Goal: Task Accomplishment & Management: Complete application form

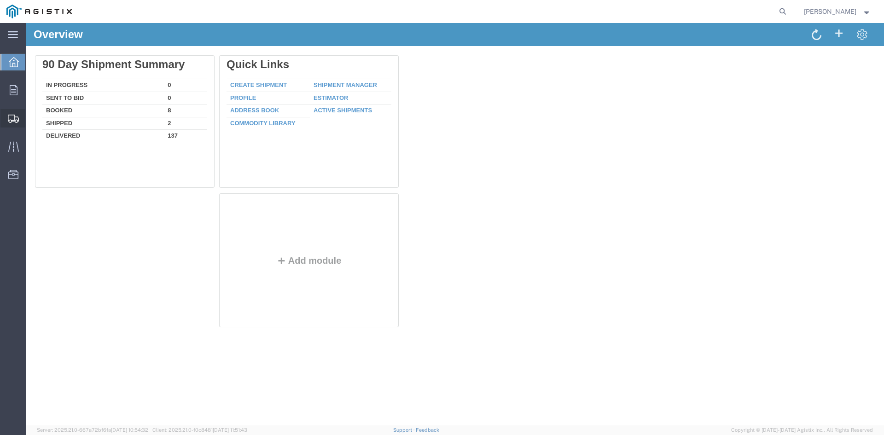
click at [0, 0] on span "Create Shipment" at bounding box center [0, 0] width 0 height 0
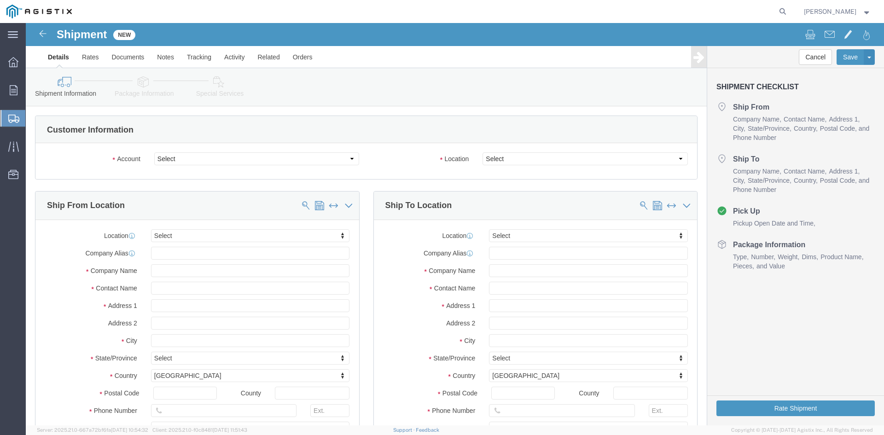
select select
click select "Select PG&E Power Partners"
select select "9596"
click select "Select PG&E Power Partners"
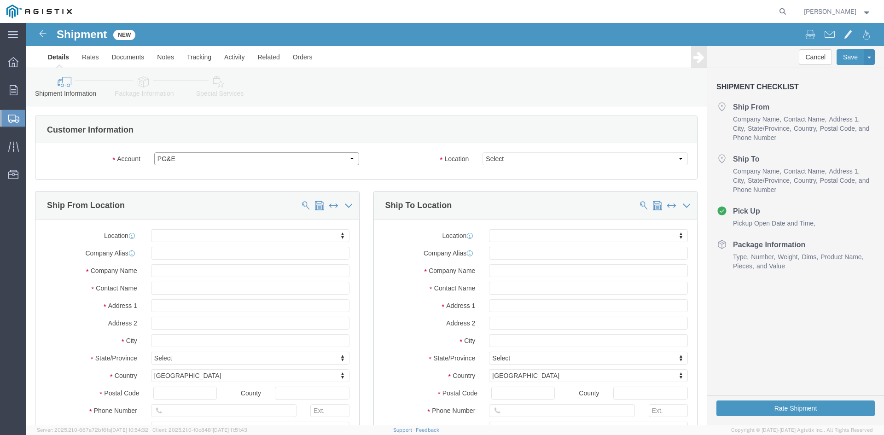
select select "PURCHORD"
select select
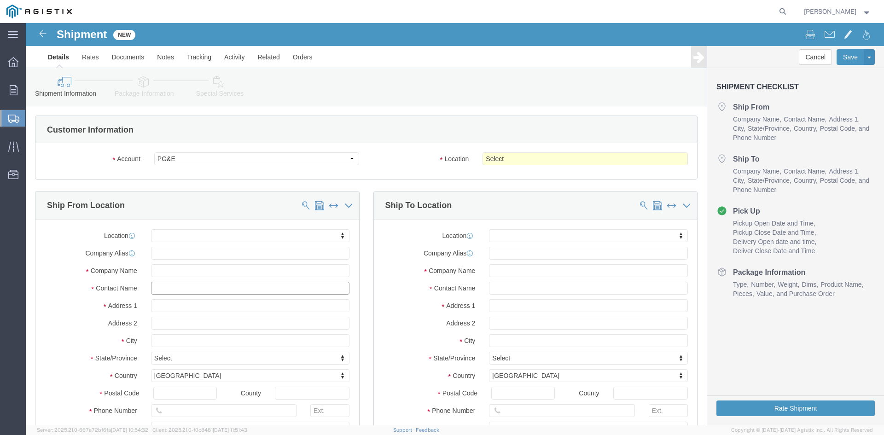
click input "text"
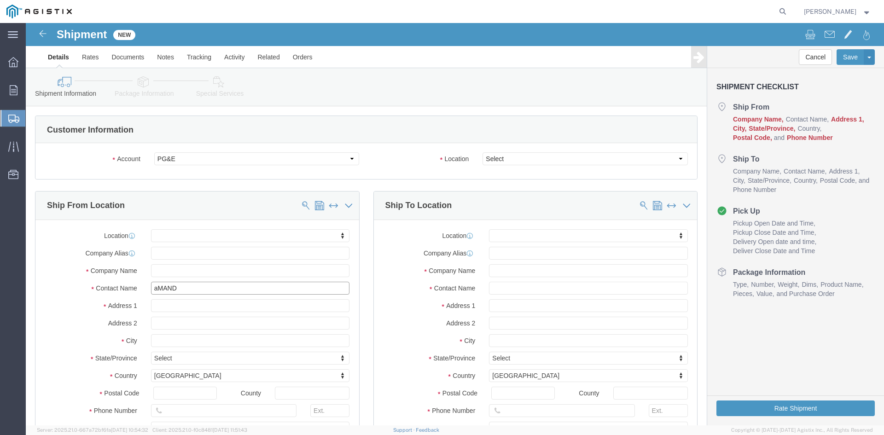
type input "[PERSON_NAME]"
drag, startPoint x: 181, startPoint y: 282, endPoint x: 203, endPoint y: 278, distance: 22.4
click p "- Power Partners LLC - ([PERSON_NAME]) [STREET_ADDRESS][PERSON_NAME]"
select select
type input "[STREET_ADDRESS][PERSON_NAME]"
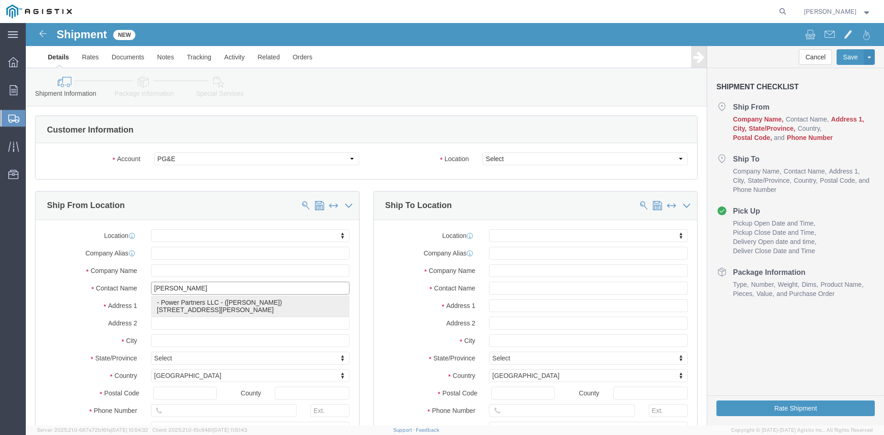
type input "30607"
type input "[PHONE_NUMBER]"
type input "485"
type input "[PERSON_NAME][EMAIL_ADDRESS][PERSON_NAME][DOMAIN_NAME]"
checkbox input "true"
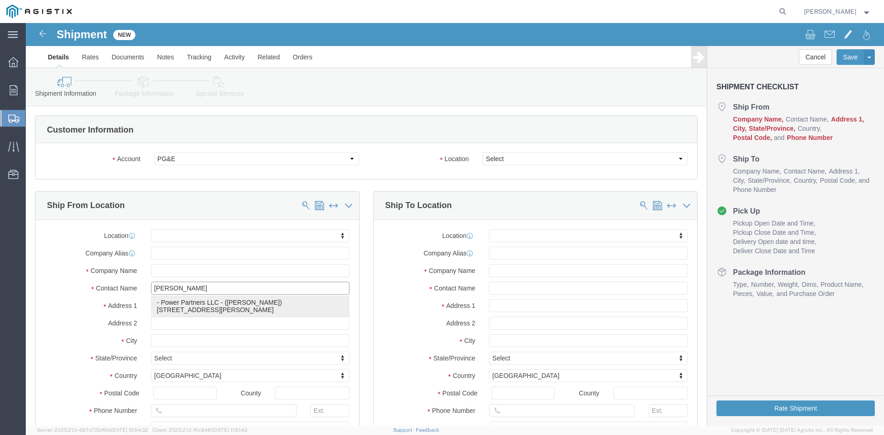
type input "Power Partners LLC"
type input "[PERSON_NAME]"
type input "[GEOGRAPHIC_DATA]"
select select "GA"
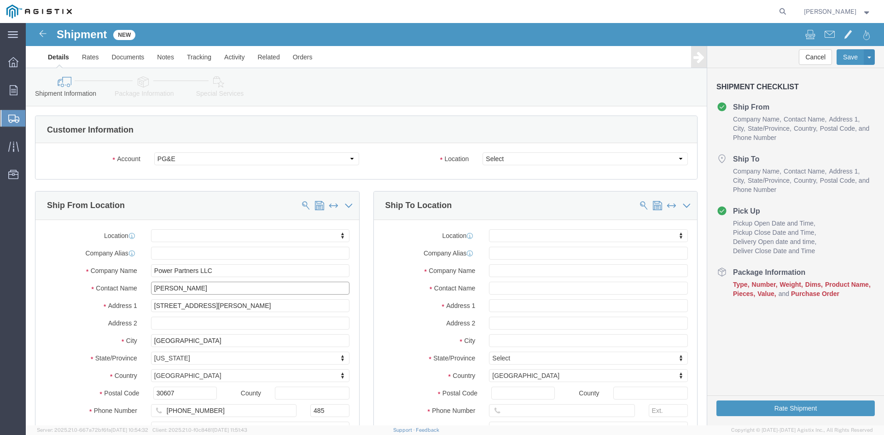
type input "[PERSON_NAME]"
click select "Select All Others [GEOGRAPHIC_DATA] [GEOGRAPHIC_DATA] [GEOGRAPHIC_DATA] [GEOGRA…"
select select "19745"
click select "Select All Others [GEOGRAPHIC_DATA] [GEOGRAPHIC_DATA] [GEOGRAPHIC_DATA] [GEOGRA…"
click input "text"
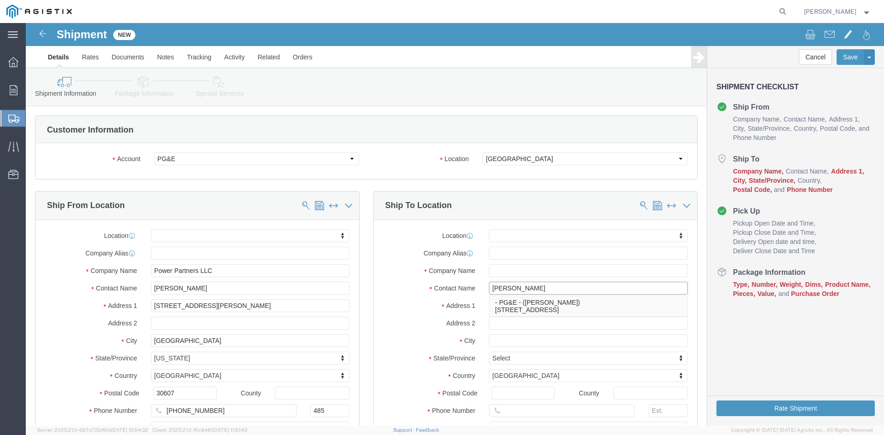
type input "[PERSON_NAME]"
click p "- PG&E - ([PERSON_NAME]) [STREET_ADDRESS]"
select select
type input "[STREET_ADDRESS]"
type input "93725"
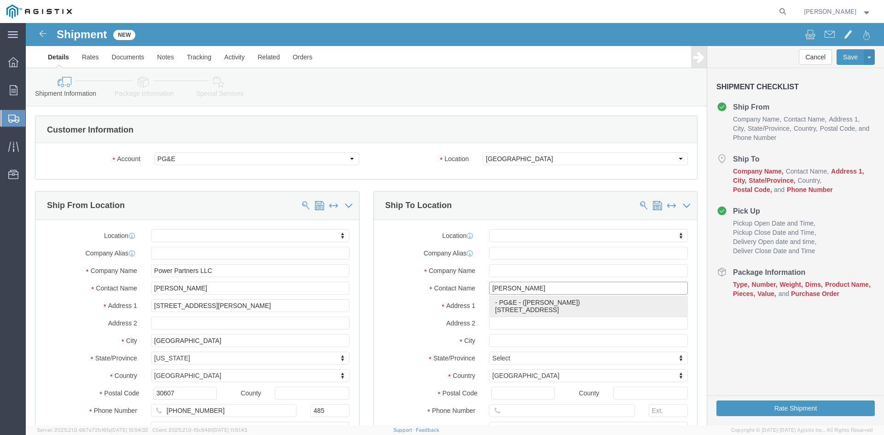
type input "[PHONE_NUMBER]"
type input "PG&E"
type input "[PERSON_NAME]"
type input "[GEOGRAPHIC_DATA]"
select select "CA"
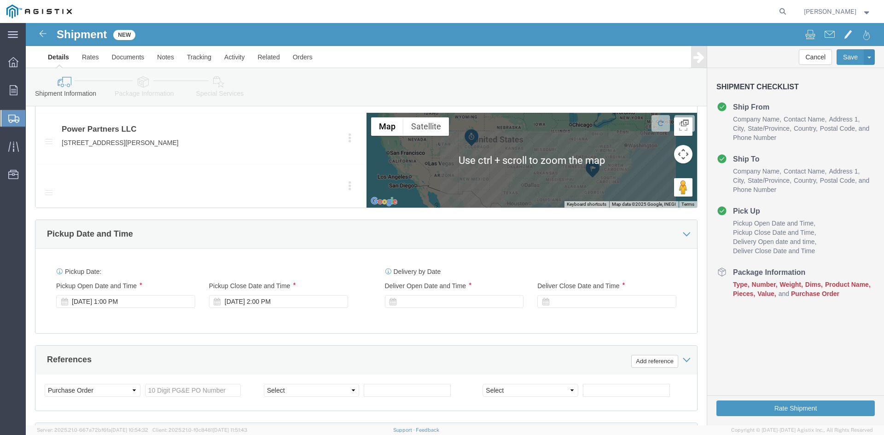
scroll to position [506, 0]
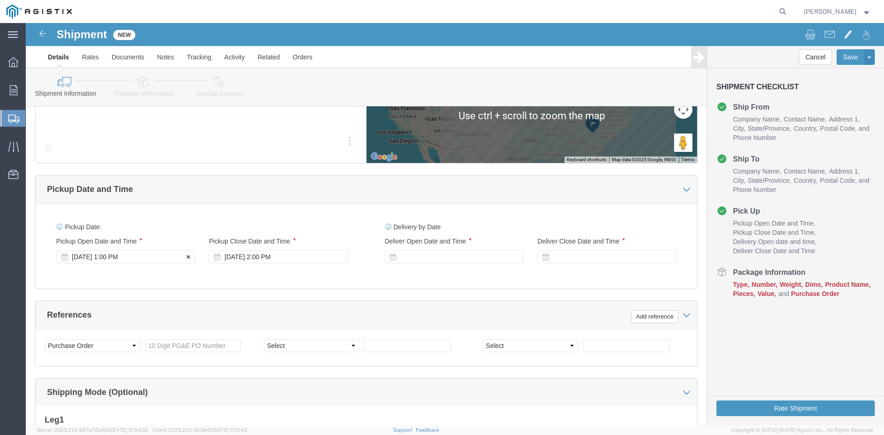
type input "[PERSON_NAME]"
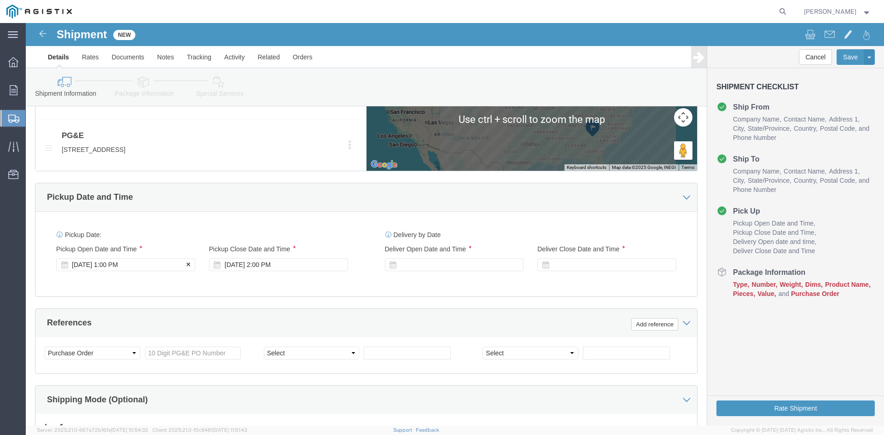
click div "Pickup Start Date Pickup Start Time Pickup Open Date and Time [DATE] 1:00 PM"
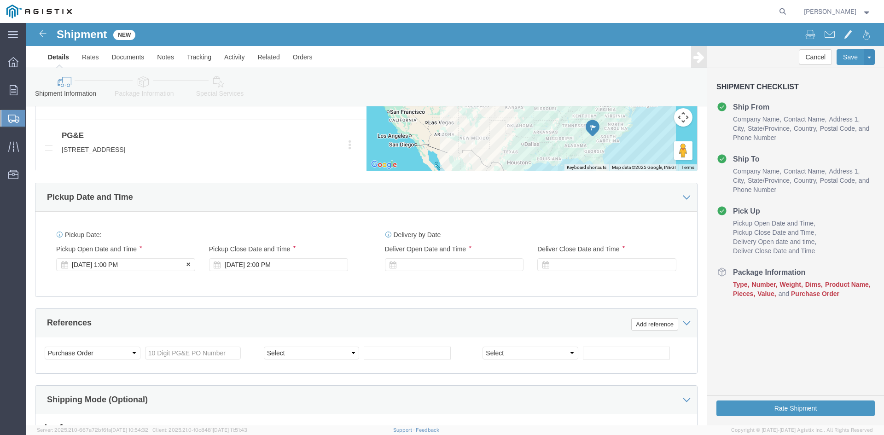
click div "[DATE] 1:00 PM"
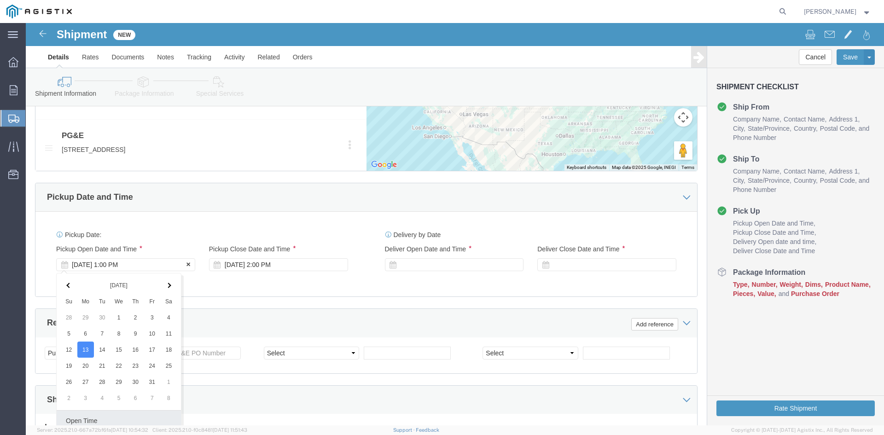
scroll to position [658, 0]
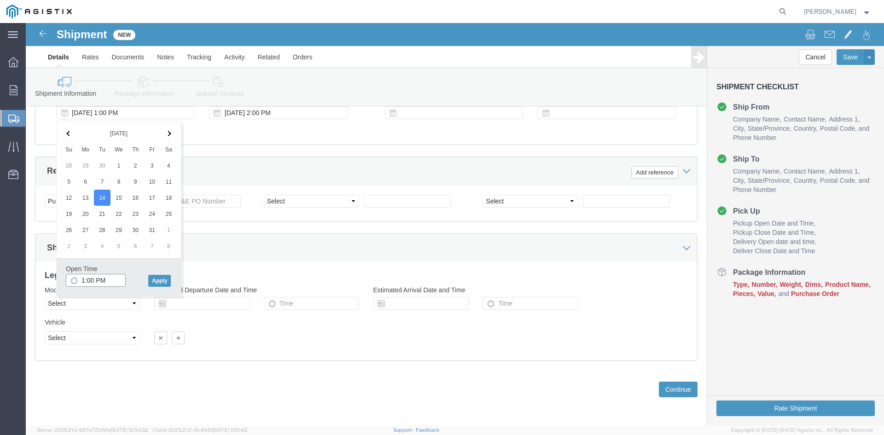
click input "1:00 PM"
drag, startPoint x: 80, startPoint y: 252, endPoint x: 100, endPoint y: 253, distance: 20.7
click input "11:00 PM"
type input "11:00 AM"
click button "Apply"
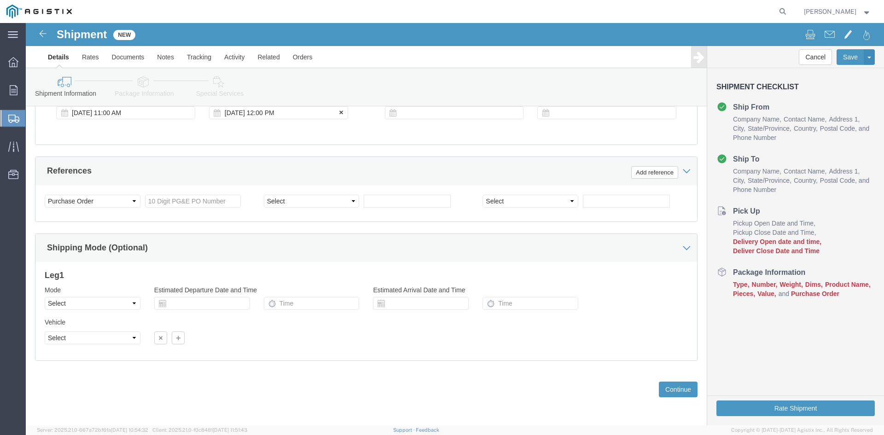
click div "[DATE] 12:00 PM"
type input "5:00 PM"
click button "Apply"
click div
click input "6:00 PM"
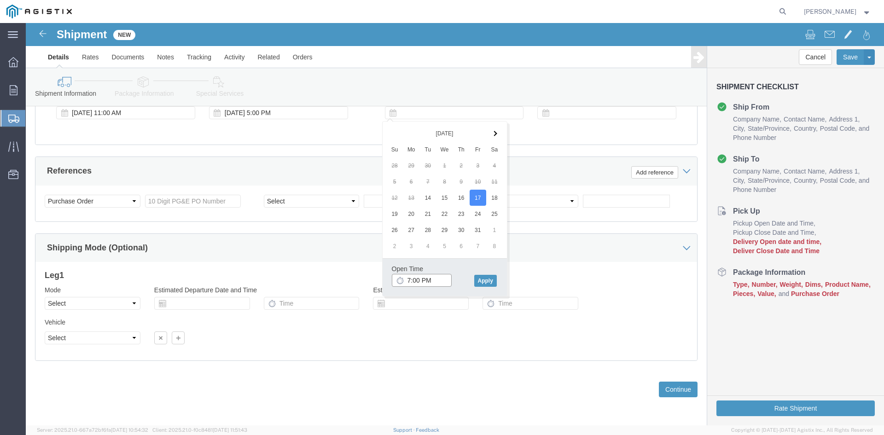
click input "7:00 PM"
click input "7:30 PM"
type input "7:30 AM"
click button "Apply"
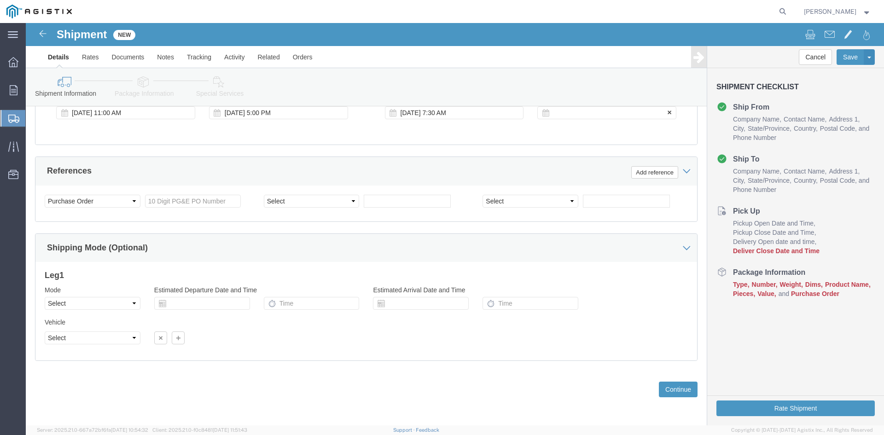
click div
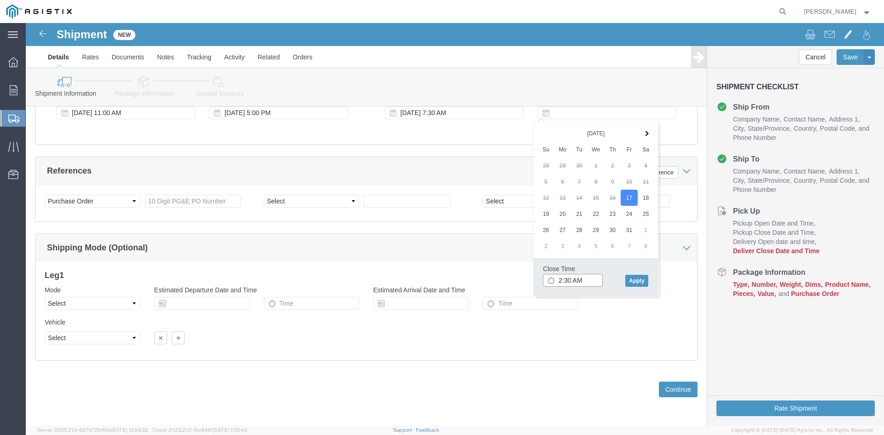
click input "2:30 AM"
click input "2:00 AM"
type input "2:00 PM"
click button "Apply"
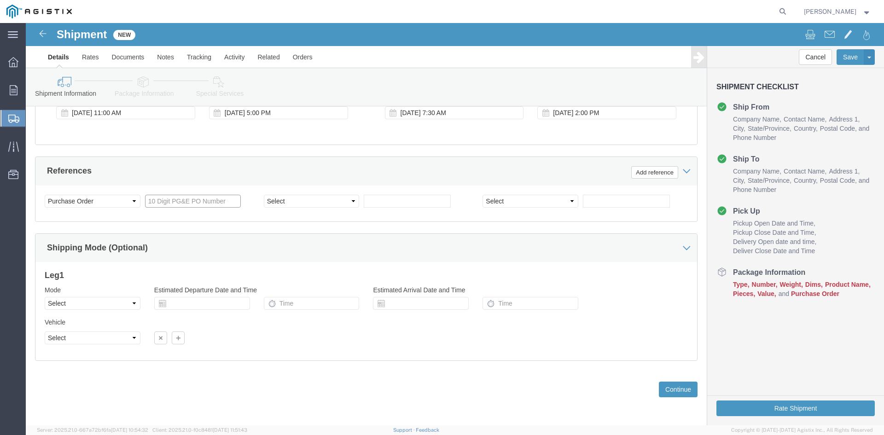
click input "text"
type input "3501393127"
click select "Select Account Type Activity ID Airline Appointment Number ASN Batch Request # …"
select select "BOL"
click select "Select Account Type Activity ID Airline Appointment Number ASN Batch Request # …"
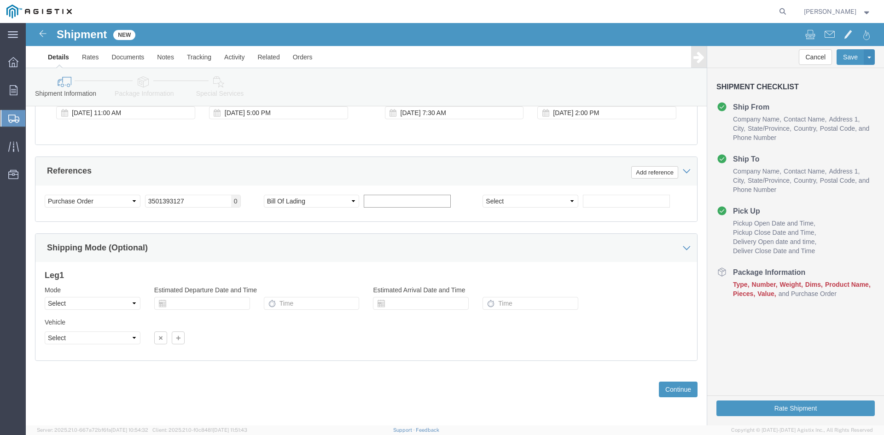
click input "text"
type input "9956383"
click button "Continue"
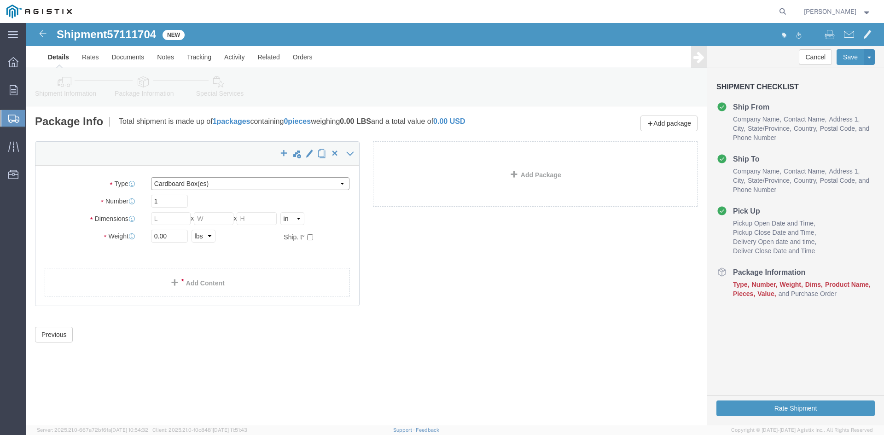
click select "Select Bulk Bundle(s) Cardboard Box(es) Carton(s) Crate(s) Drum(s) (Fiberboard)…"
select select "PSNS"
click select "Select Bulk Bundle(s) Cardboard Box(es) Carton(s) Crate(s) Drum(s) (Fiberboard)…"
click input "text"
type input "1"
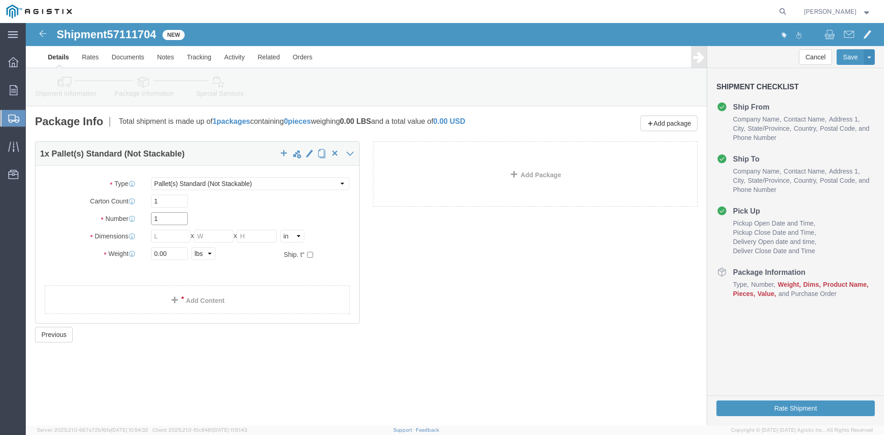
drag, startPoint x: 134, startPoint y: 195, endPoint x: 105, endPoint y: 193, distance: 29.1
click div "Number 1"
type input "22"
click input "text"
type input "36"
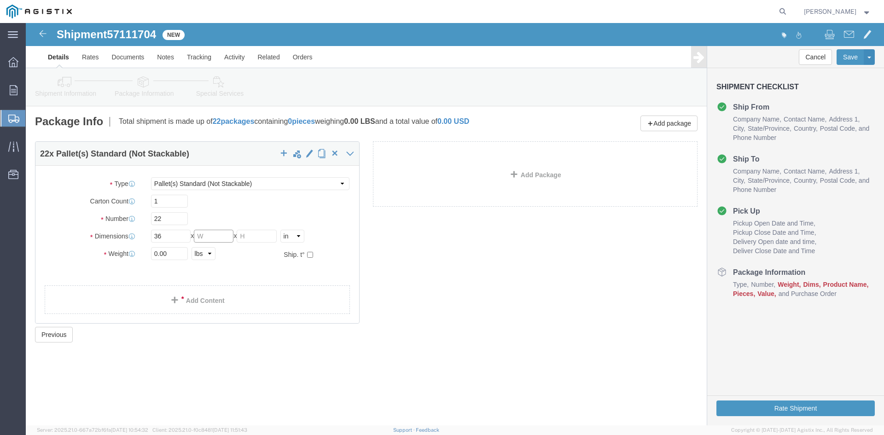
click input "text"
type input "42"
click input "text"
type input "43.50"
drag, startPoint x: 145, startPoint y: 231, endPoint x: 82, endPoint y: 230, distance: 62.2
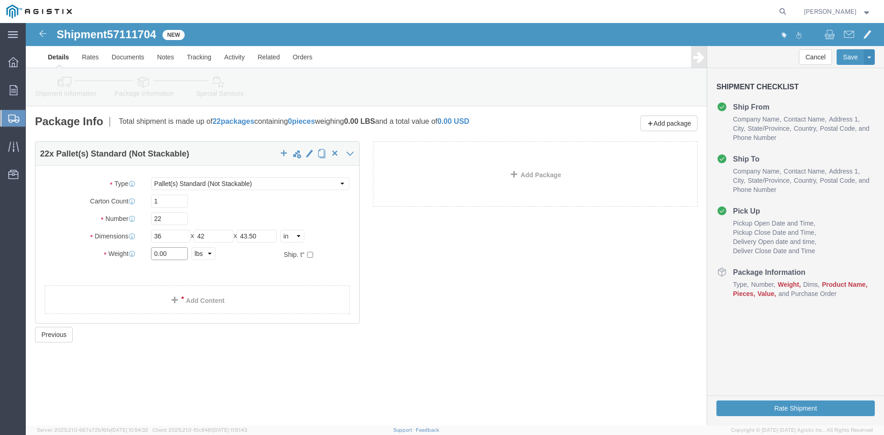
click div "Weight 0.00 Select kgs lbs Ship. t°"
type input "38439.86"
click link "Add Content"
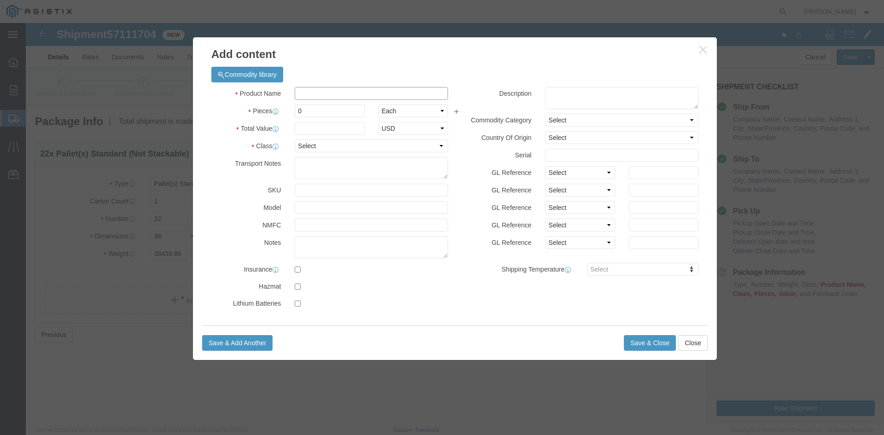
drag, startPoint x: 274, startPoint y: 70, endPoint x: 290, endPoint y: 70, distance: 15.2
click input "text"
type input "Overhead Transformer"
drag, startPoint x: 274, startPoint y: 86, endPoint x: 258, endPoint y: 87, distance: 16.1
click div "Pieces 0 Select Bag Barrels 100Board Feet Bottle Box Blister Pack Carats Can Ca…"
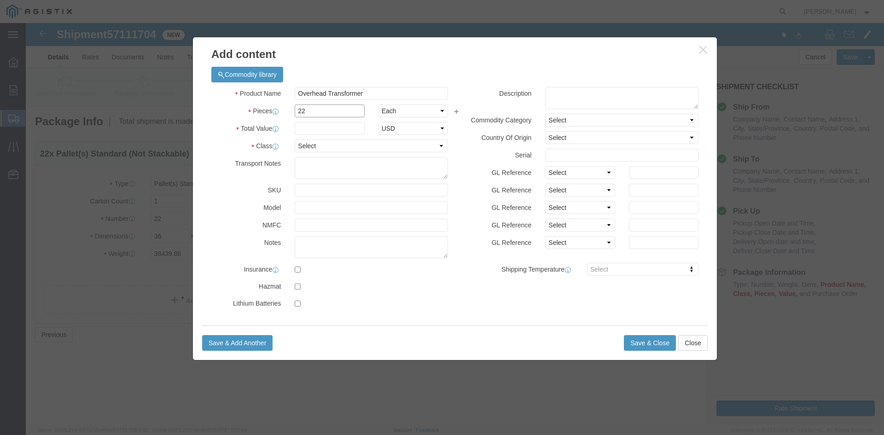
type input "22"
click input "text"
type input "1"
click select "Select 50 55 60 65 70 85 92.5 100 125 175 250 300 400"
select select "55"
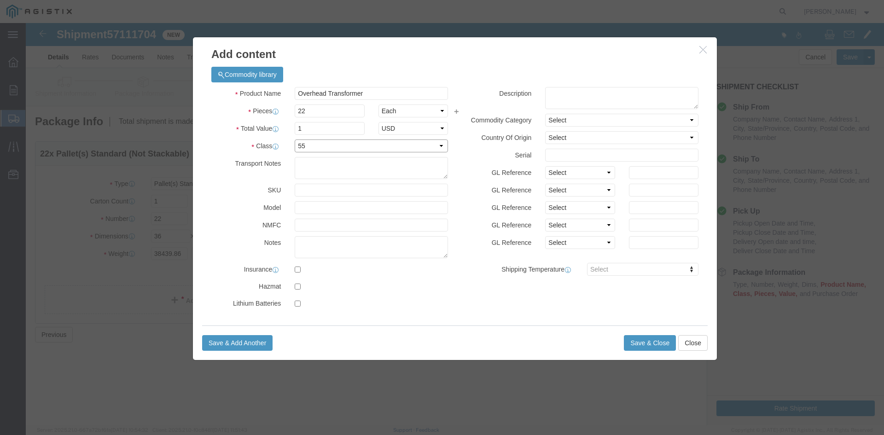
click select "Select 50 55 60 65 70 85 92.5 100 125 175 250 300 400"
click button "Save & Close"
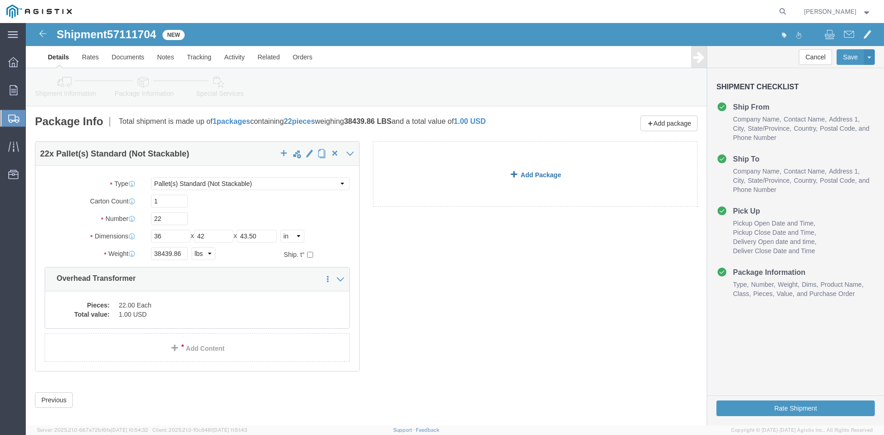
click link "Add Package"
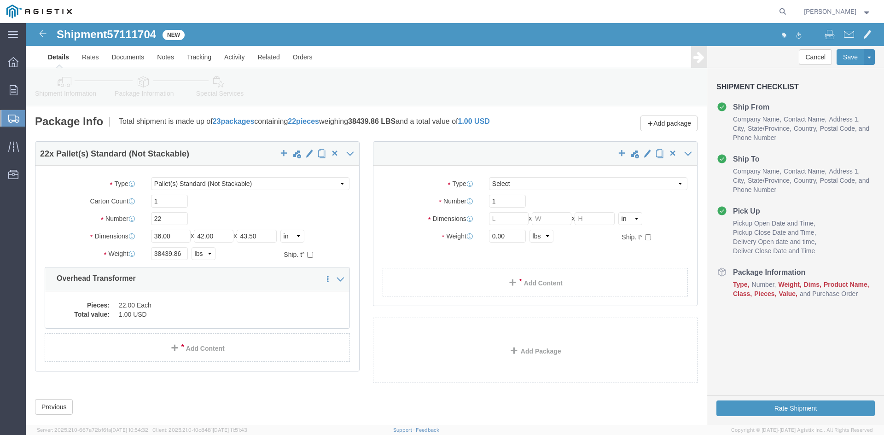
select select "PSNS"
select select "CBOX"
click span "button"
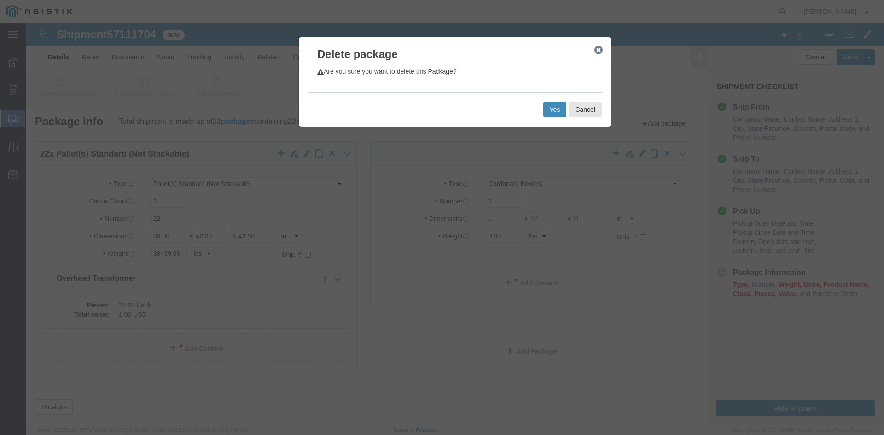
click button "Yes"
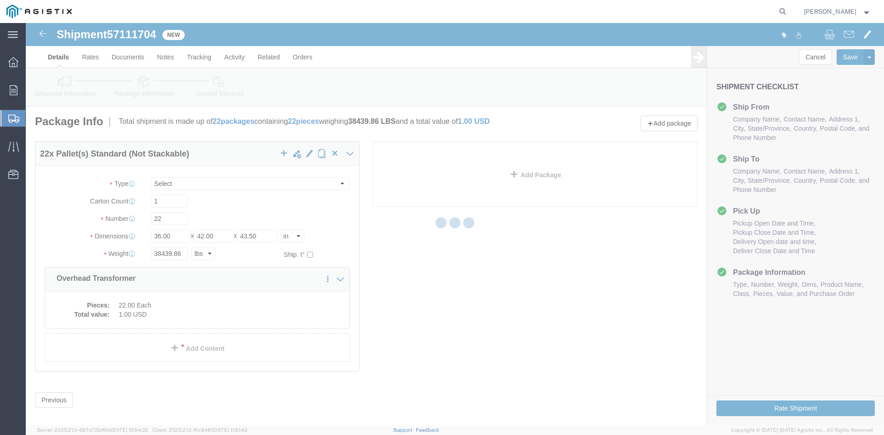
select select "PSNS"
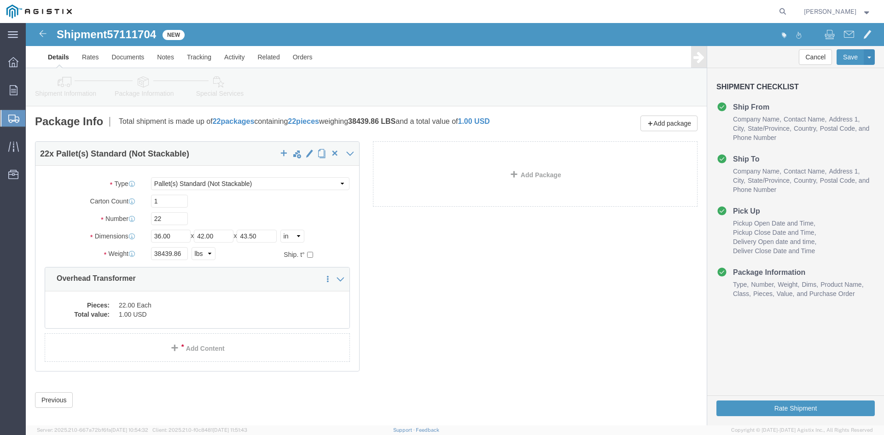
click icon
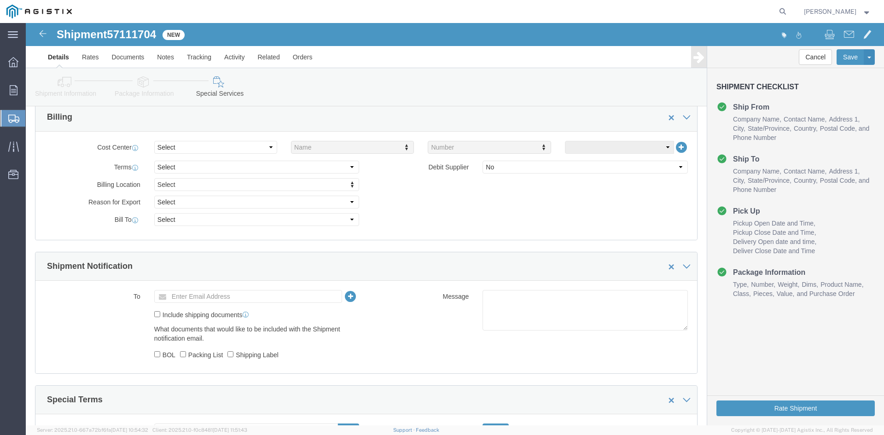
scroll to position [414, 0]
click input "text"
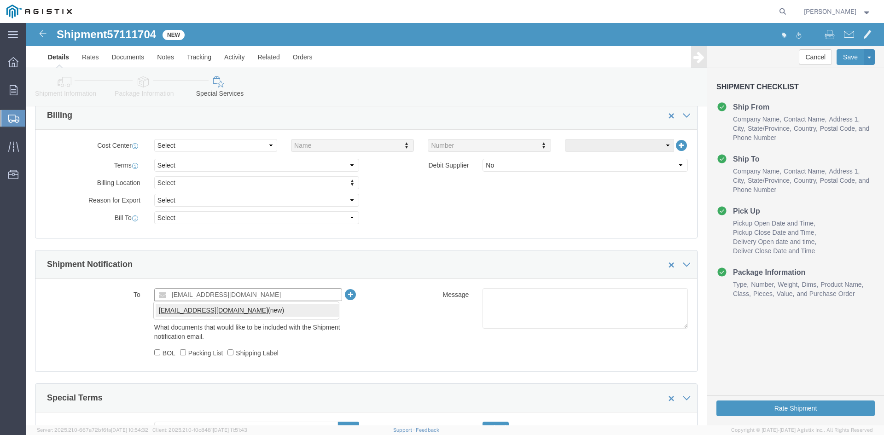
type input "[EMAIL_ADDRESS][DOMAIN_NAME]"
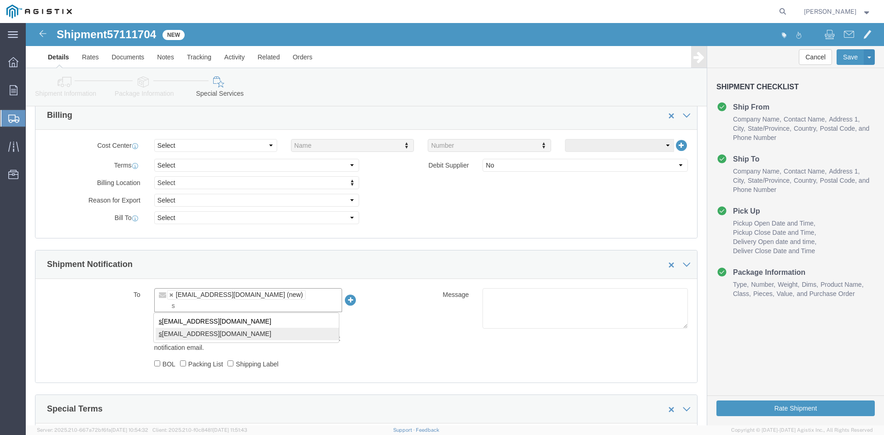
type input "s"
type input "[EMAIL_ADDRESS][DOMAIN_NAME],[EMAIL_ADDRESS][DOMAIN_NAME]"
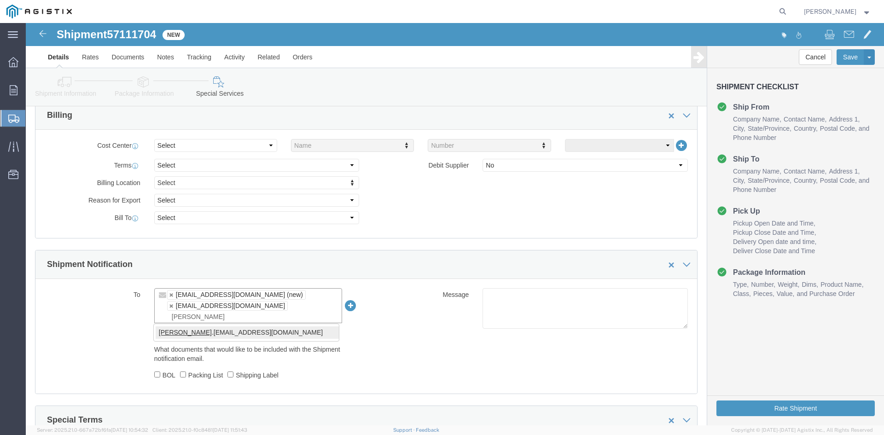
type input "[PERSON_NAME]"
type input "[EMAIL_ADDRESS][DOMAIN_NAME],[EMAIL_ADDRESS][DOMAIN_NAME],[PERSON_NAME][DOMAIN_…"
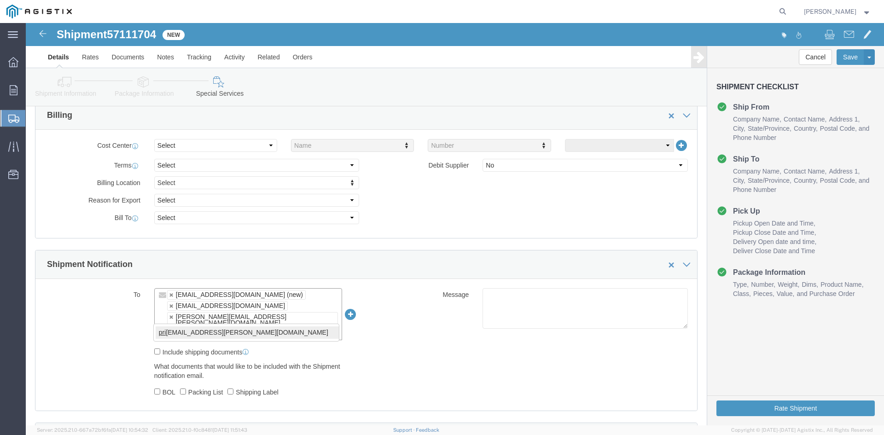
type input "pri"
type input "[EMAIL_ADDRESS][DOMAIN_NAME],[EMAIL_ADDRESS][DOMAIN_NAME],[PERSON_NAME][DOMAIN_…"
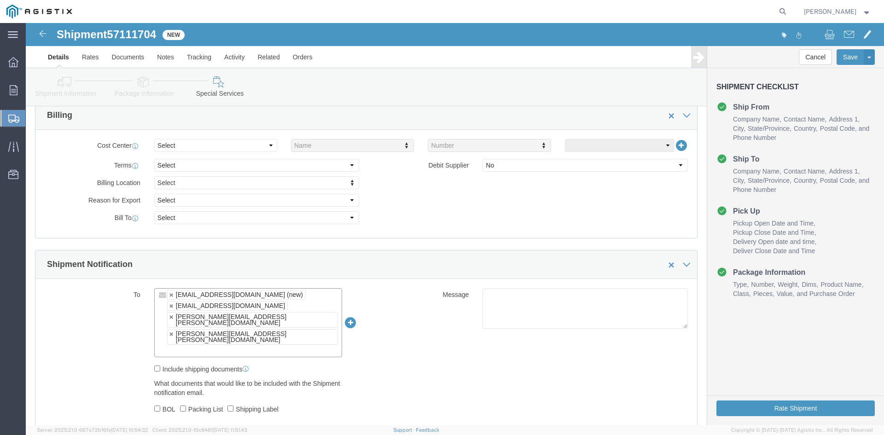
scroll to position [535, 0]
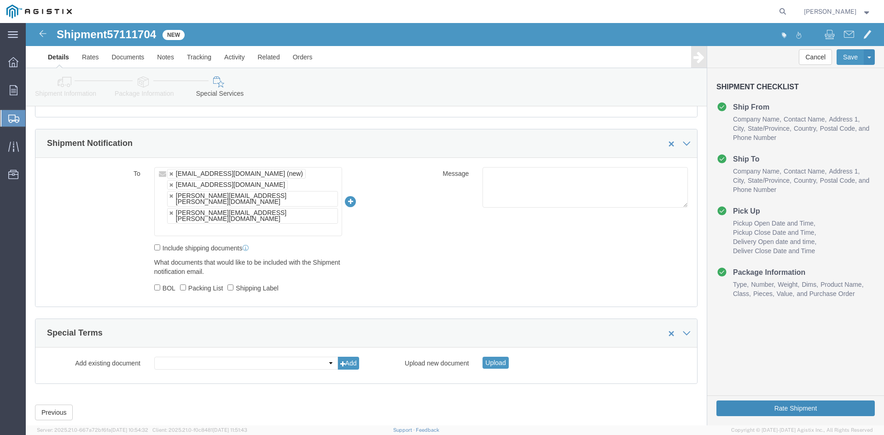
click button "Rate Shipment"
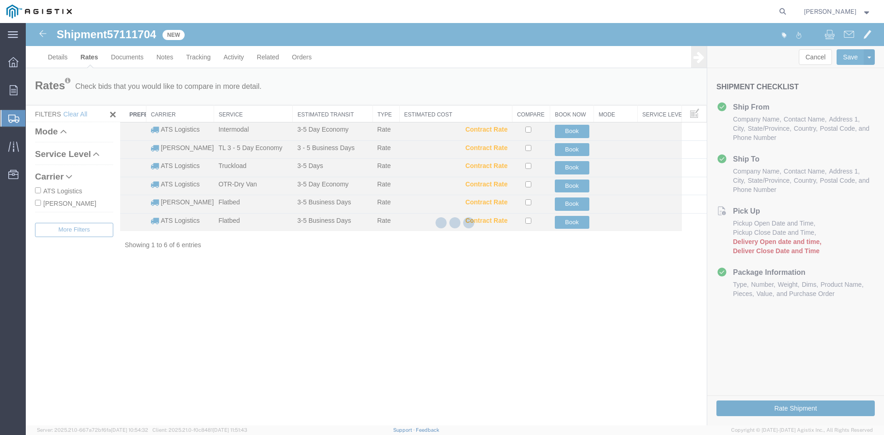
scroll to position [0, 0]
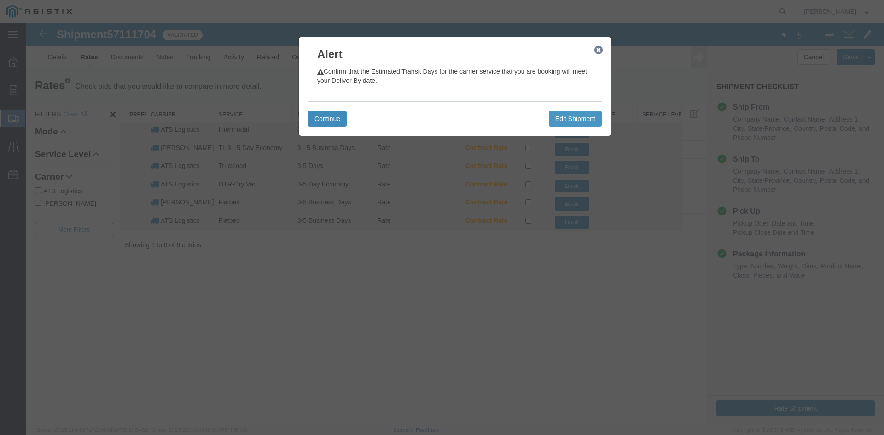
click at [328, 118] on button "Continue" at bounding box center [327, 119] width 39 height 16
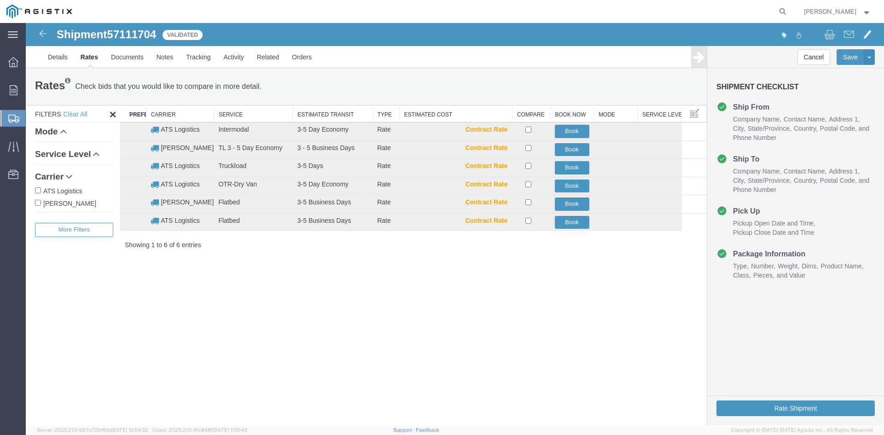
click at [37, 202] on input "[PERSON_NAME]" at bounding box center [38, 203] width 6 height 6
checkbox input "true"
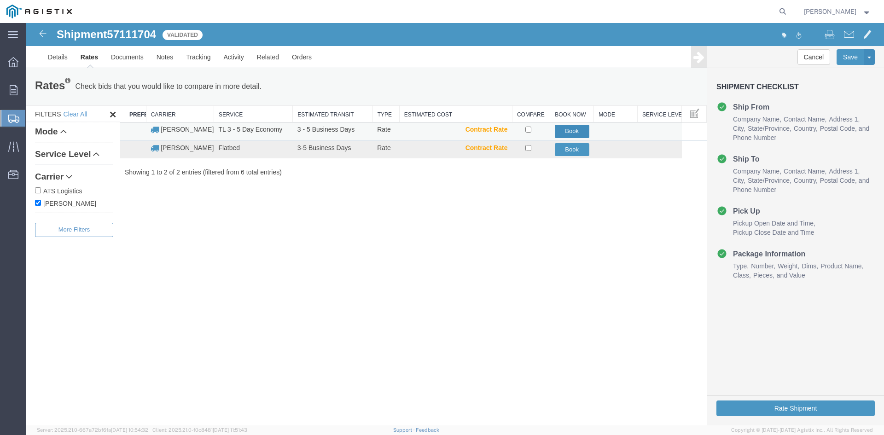
click at [577, 131] on button "Book" at bounding box center [572, 131] width 35 height 13
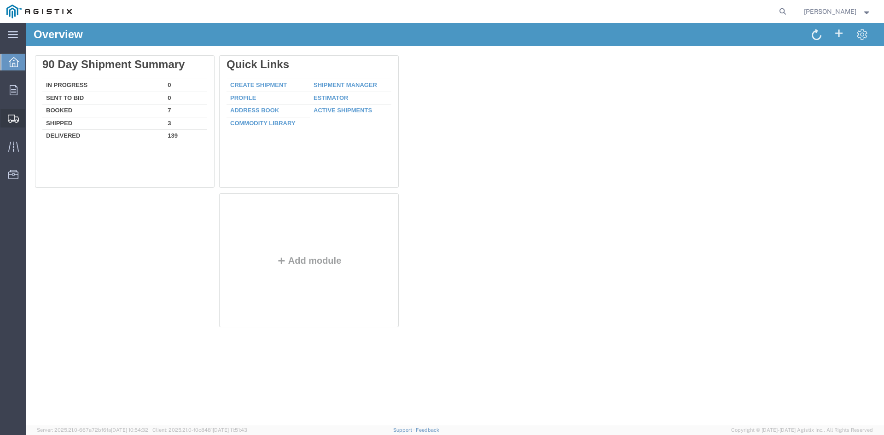
click at [0, 0] on span "Create Shipment" at bounding box center [0, 0] width 0 height 0
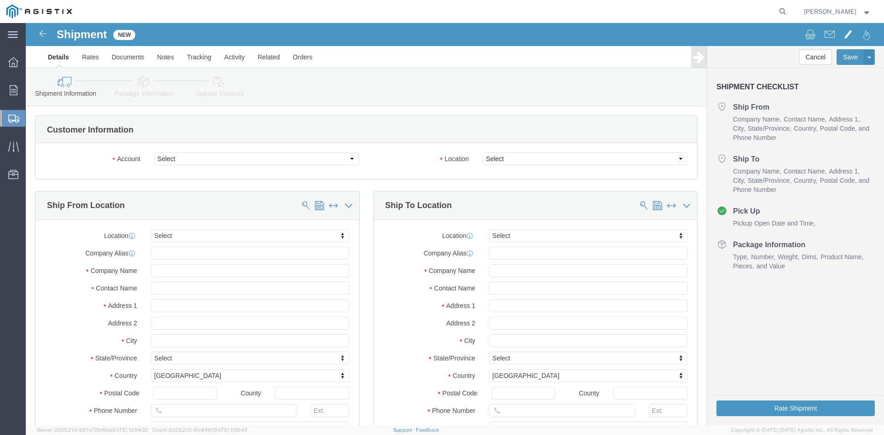
select select
click select "Select PG&E Power Partners"
select select "9596"
click select "Select PG&E Power Partners"
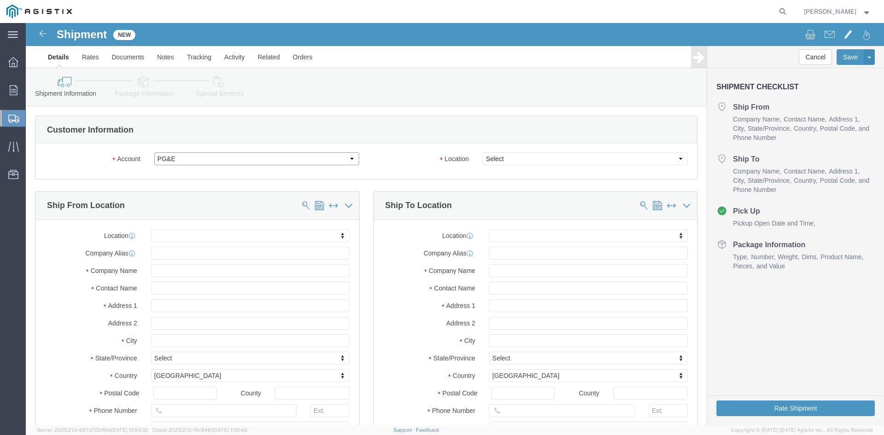
select select "PURCHORD"
select select
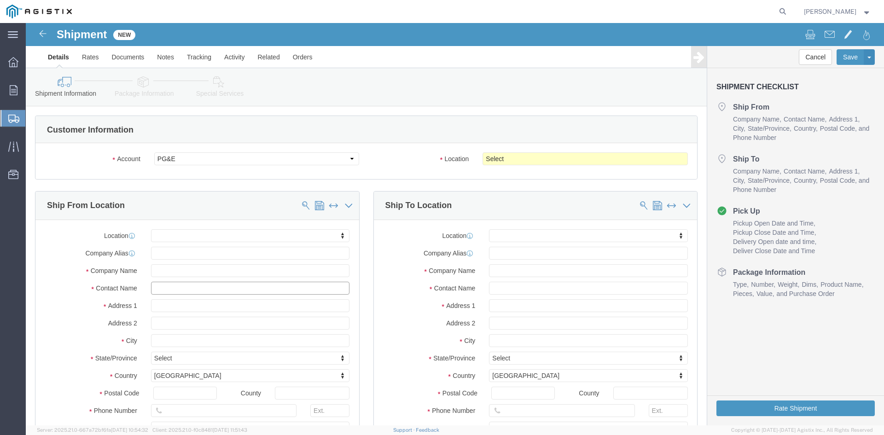
click input "text"
type input "a"
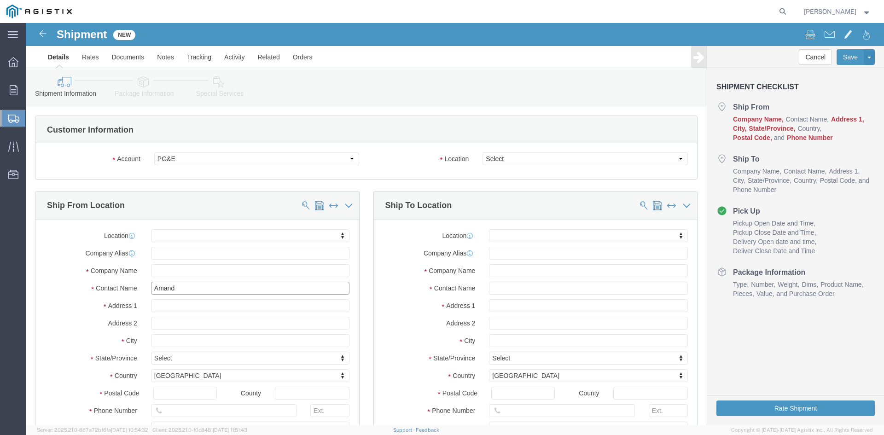
type input "Amanda"
click p "- Power Partners LLC - ([PERSON_NAME]) [STREET_ADDRESS][PERSON_NAME]"
select select
type input "[STREET_ADDRESS][PERSON_NAME]"
type input "30607"
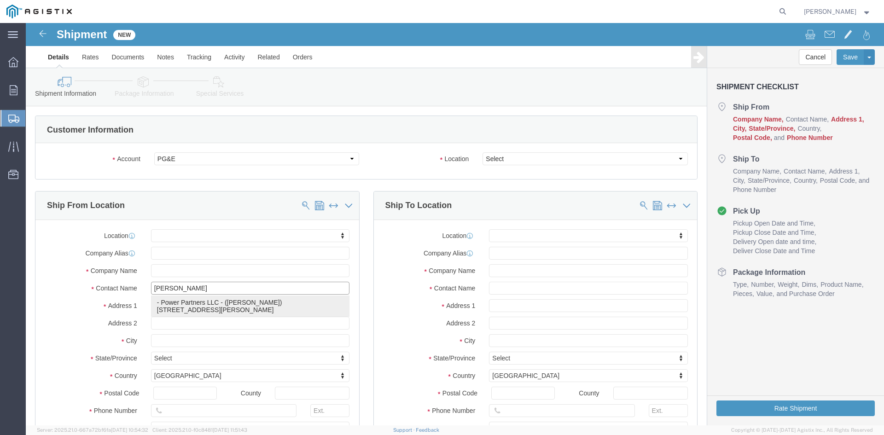
type input "[PHONE_NUMBER]"
type input "485"
type input "[PERSON_NAME][EMAIL_ADDRESS][PERSON_NAME][DOMAIN_NAME]"
checkbox input "true"
type input "Power Partners LLC"
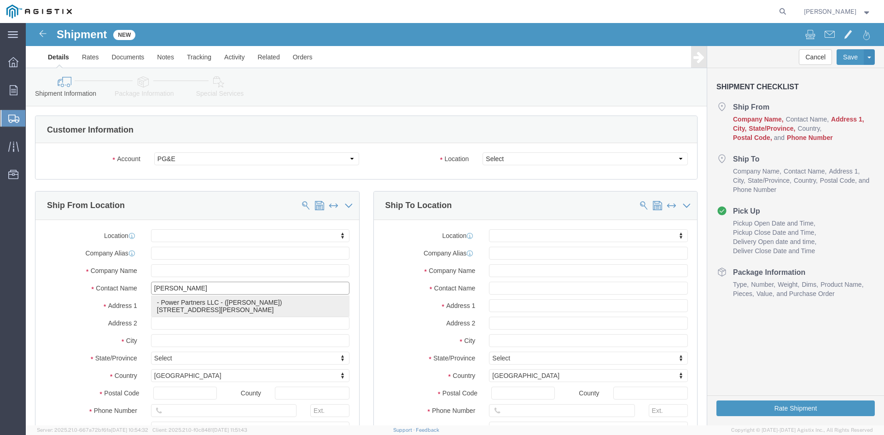
type input "[PERSON_NAME]"
type input "[GEOGRAPHIC_DATA]"
select select "GA"
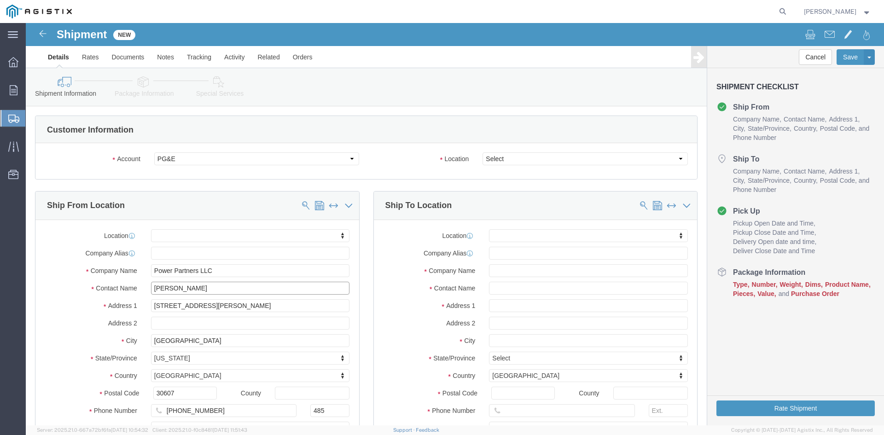
type input "[PERSON_NAME]"
click select "Select All Others [GEOGRAPHIC_DATA] [GEOGRAPHIC_DATA] [GEOGRAPHIC_DATA] [GEOGRA…"
select select "23082"
click select "Select All Others [GEOGRAPHIC_DATA] [GEOGRAPHIC_DATA] [GEOGRAPHIC_DATA] [GEOGRA…"
click input "text"
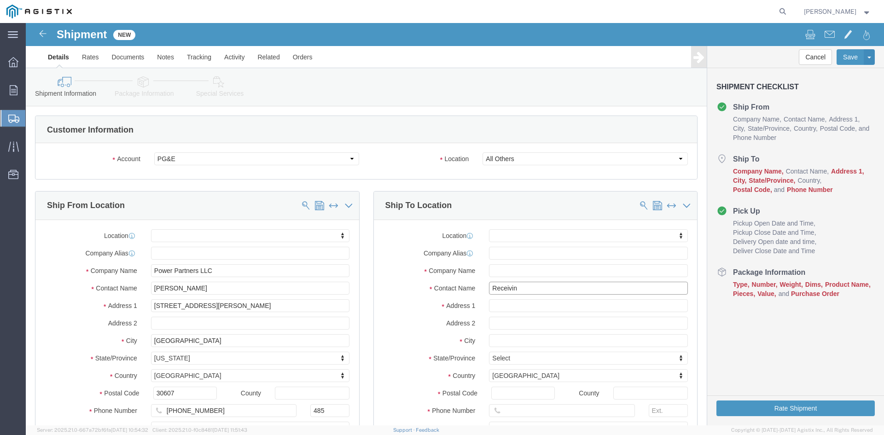
type input "Receiving"
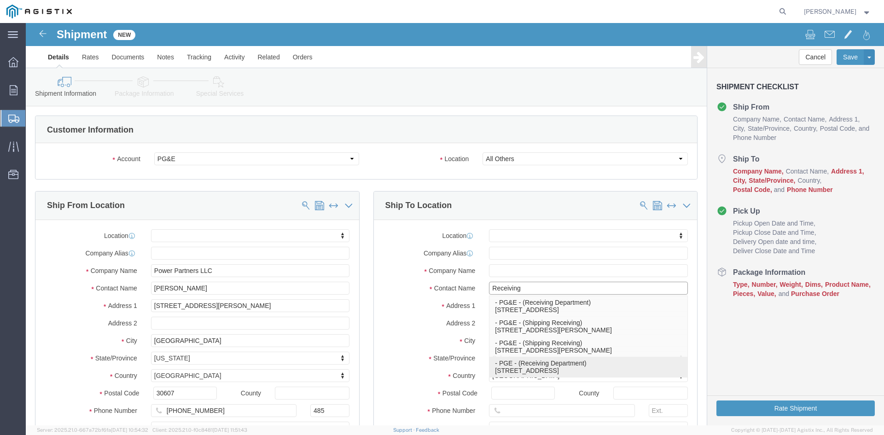
click p "- PGE - (Receiving Department) 4101 S Airport way, Stockton, CA, 95206, US"
select select
type input "4101 S Airport way"
type input "95206"
type input "510-673-9470"
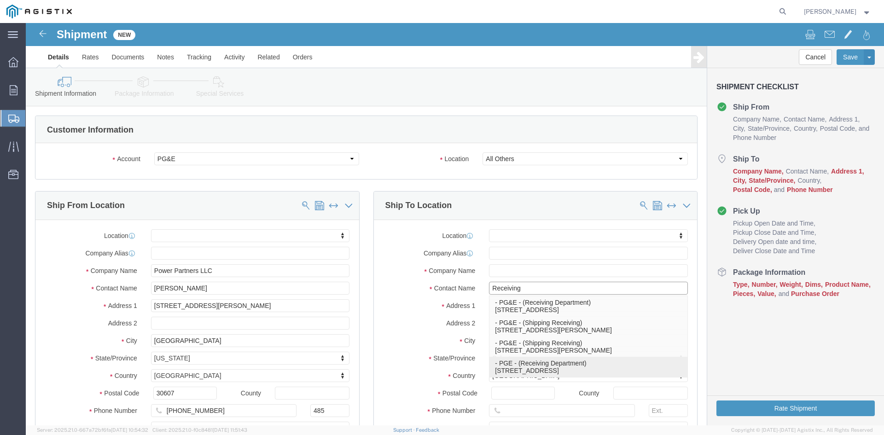
type input "PGE"
type input "Receiving Department"
type input "Stockton"
select select "CA"
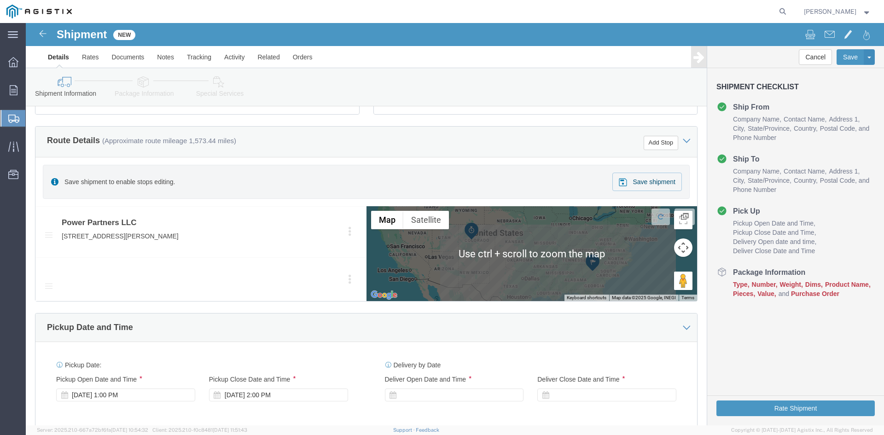
scroll to position [460, 0]
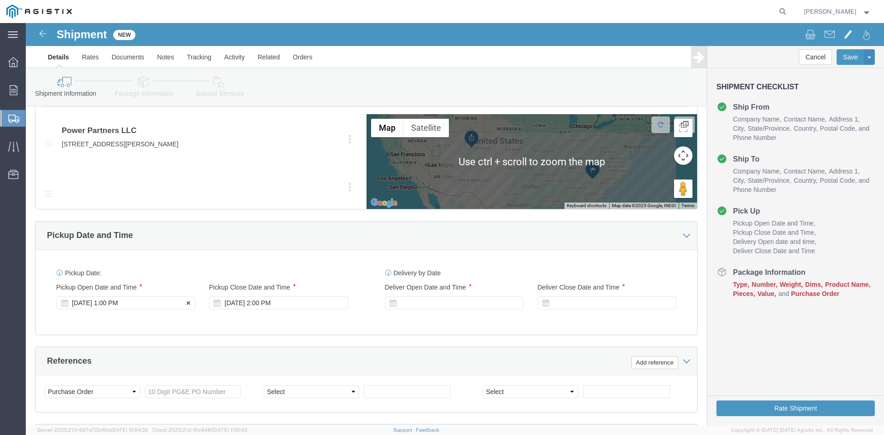
type input "Receiving Department"
click div "Pickup Start Date Pickup Start Time Pickup Open Date and Time [DATE] 1:00 PM"
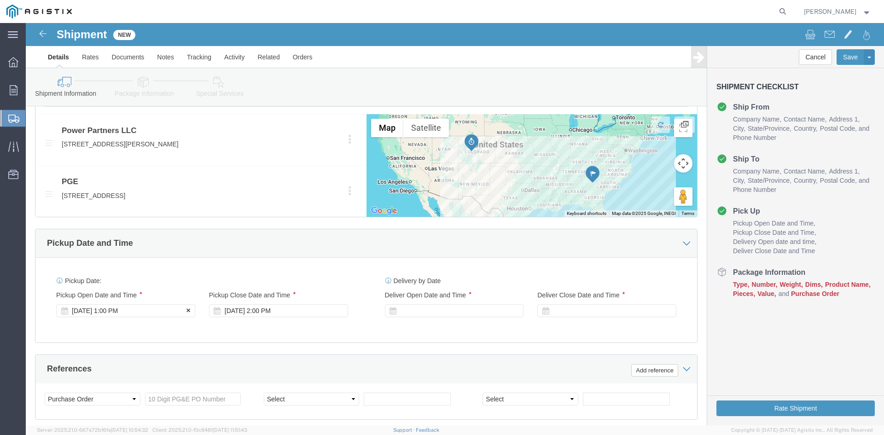
click div "[DATE] 1:00 PM"
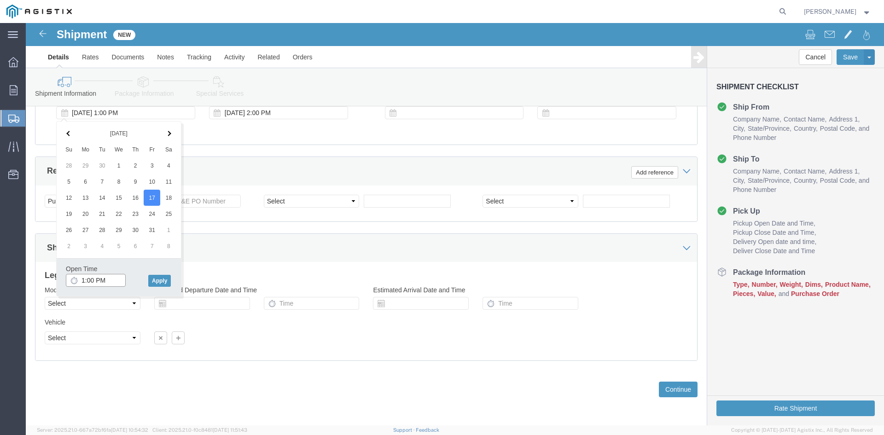
drag, startPoint x: 55, startPoint y: 254, endPoint x: 75, endPoint y: 257, distance: 20.6
click input "1:00 PM"
click input "11:00 PM"
type input "11:00 AM"
click button "Apply"
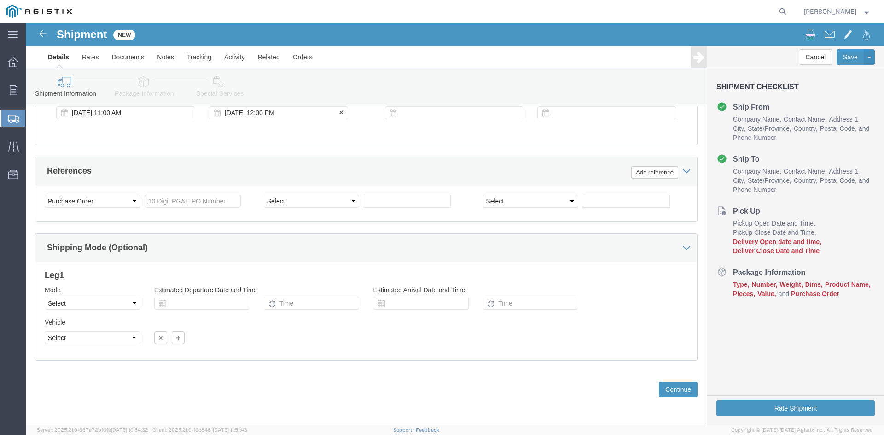
click div "Oct 17 2025 12:00 PM"
type input "5:00 PM"
drag, startPoint x: 286, startPoint y: 256, endPoint x: 316, endPoint y: 223, distance: 45.0
click button "Apply"
click div
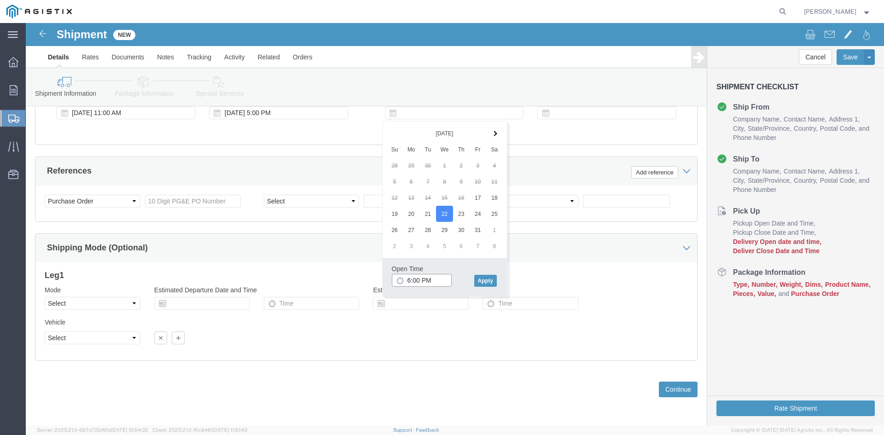
click input "6:00 PM"
click input "7:00 PM"
click input "7:30 PM"
type input "7:30 AM"
click button "Apply"
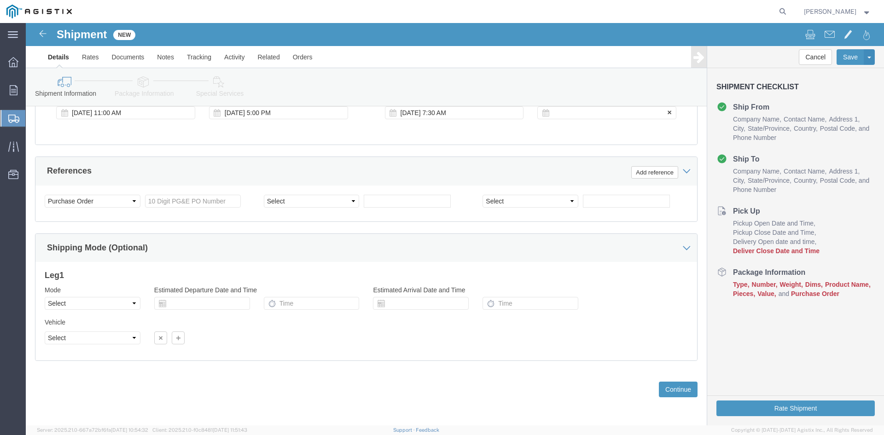
click div
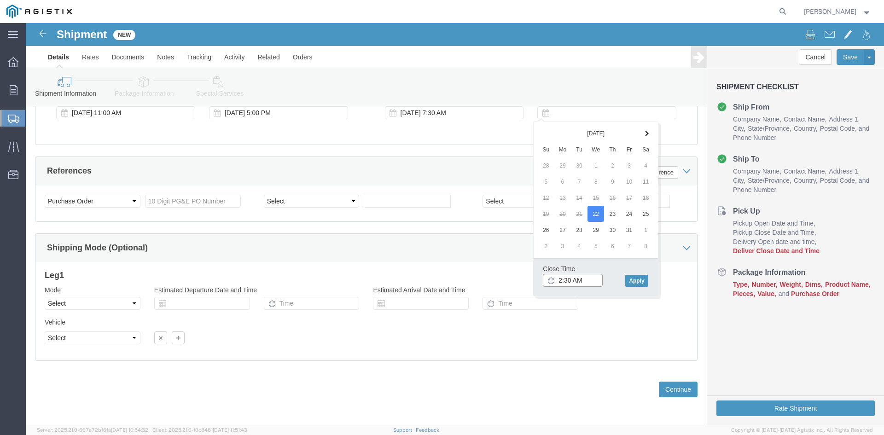
click input "2:30 AM"
click input "2:00 AM"
type input "2:00 PM"
click button "Apply"
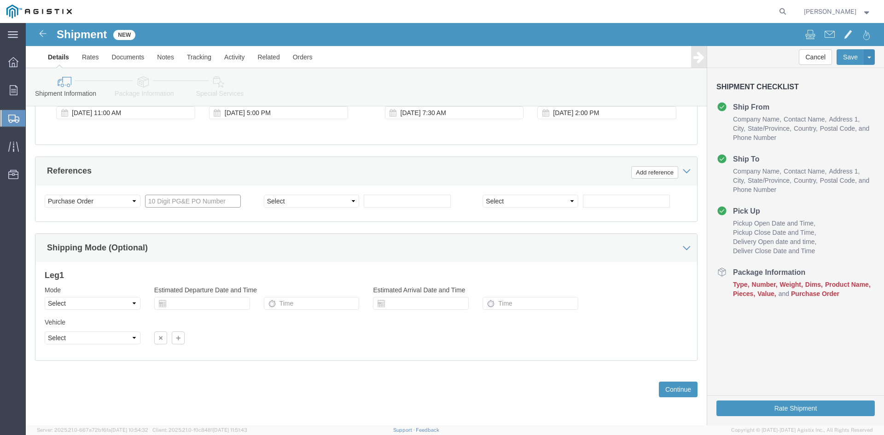
click input "text"
type input "3501367947"
click select "Select Account Type Activity ID Airline Appointment Number ASN Batch Request # …"
select select "BOL"
click select "Select Account Type Activity ID Airline Appointment Number ASN Batch Request # …"
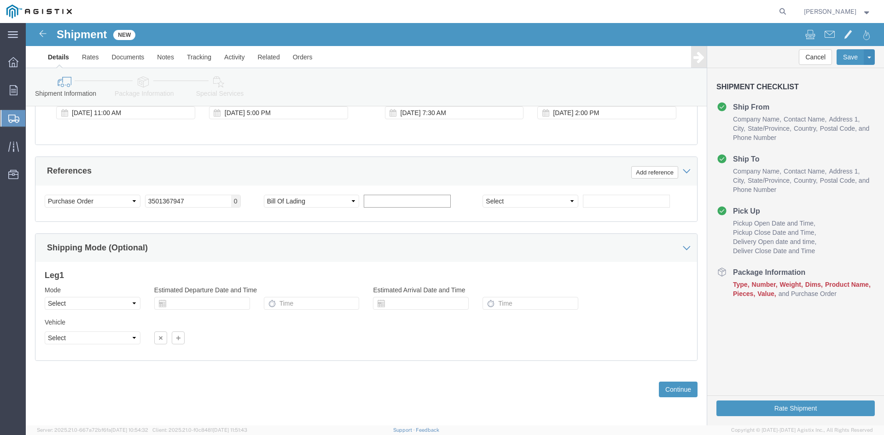
click input "text"
type input "9956393"
click select "Select Air Less than Truckload Multi-Leg Ocean Freight Rail Small Parcel Truckl…"
select select "TL"
click select "Select Air Less than Truckload Multi-Leg Ocean Freight Rail Small Parcel Truckl…"
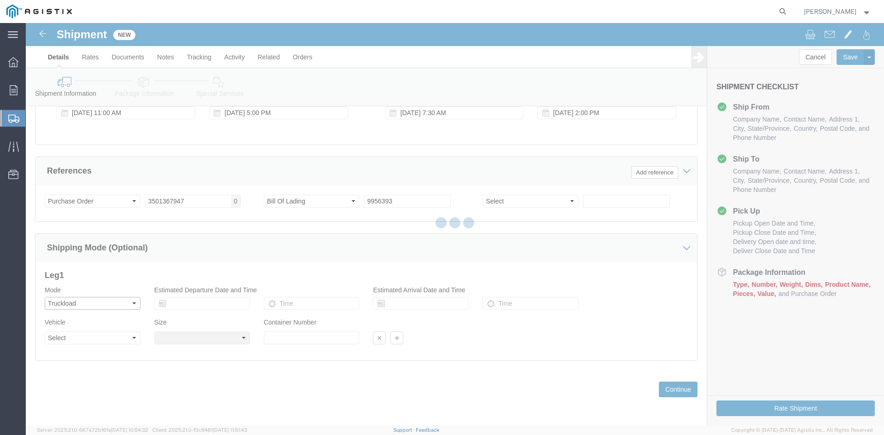
select select
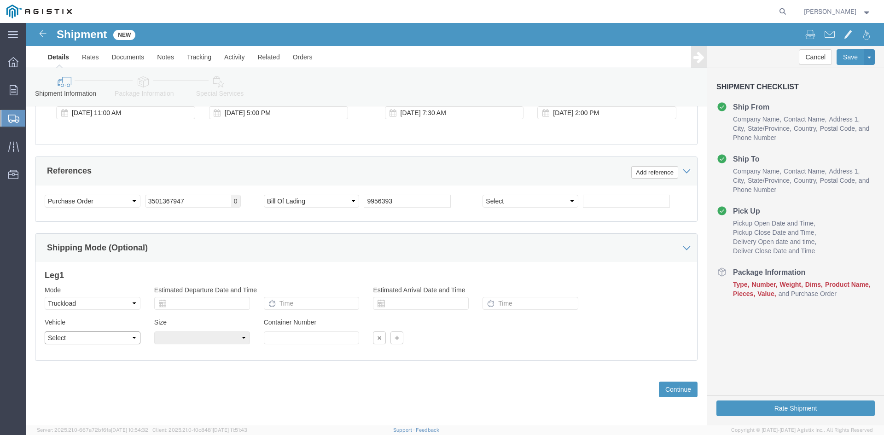
click select "Select 1-Ton (PSS) 10 Wheel 10 Yard Dump Truck 20 Yard Dump Truck Bobtail Botto…"
select select "FLBD"
click select "Select 1-Ton (PSS) 10 Wheel 10 Yard Dump Truck 20 Yard Dump Truck Bobtail Botto…"
click button "Continue"
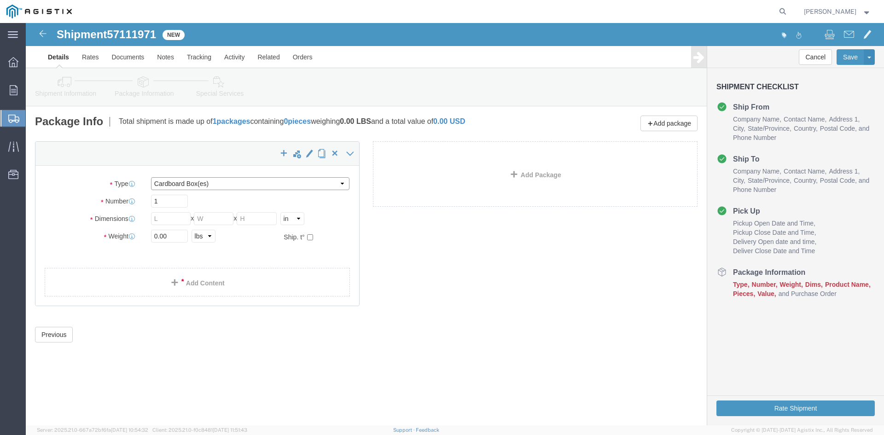
click select "Select Bulk Bundle(s) Cardboard Box(es) Carton(s) Crate(s) Drum(s) (Fiberboard)…"
select select "PSNS"
click select "Select Bulk Bundle(s) Cardboard Box(es) Carton(s) Crate(s) Drum(s) (Fiberboard)…"
drag, startPoint x: 133, startPoint y: 179, endPoint x: 177, endPoint y: 180, distance: 44.2
click input "text"
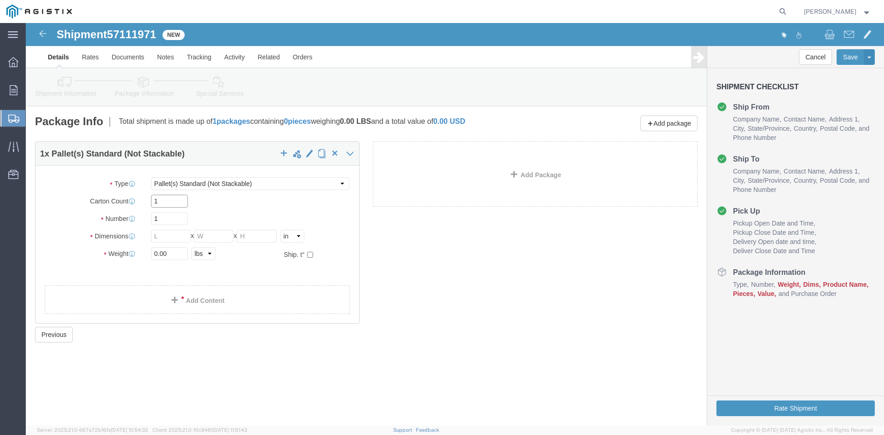
type input "1"
drag, startPoint x: 133, startPoint y: 194, endPoint x: 119, endPoint y: 193, distance: 13.8
click div "1"
type input "92"
click input "text"
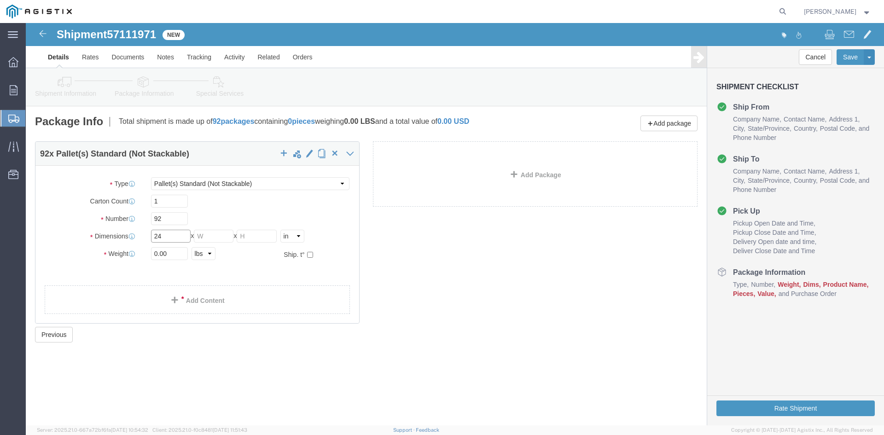
type input "24"
click input "text"
type input "24"
click input "text"
type input "28.75"
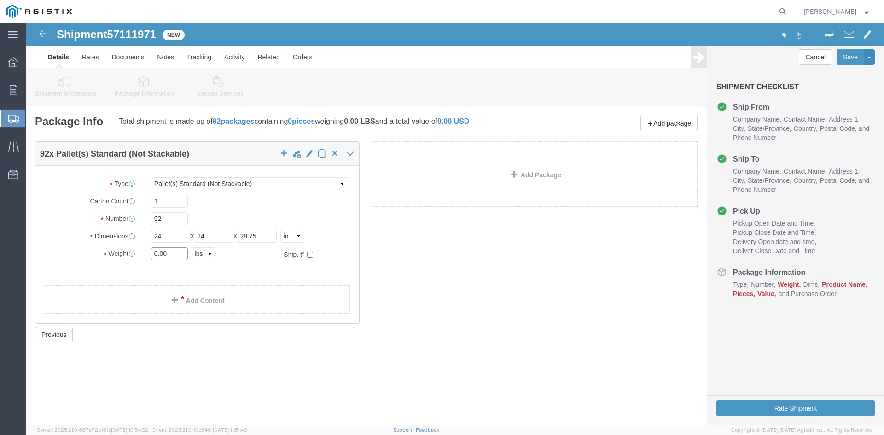
drag, startPoint x: 147, startPoint y: 228, endPoint x: 93, endPoint y: 229, distance: 53.9
click div "Weight 0.00 Select kgs lbs Ship. t°"
type input "26723.69"
click link "Add Content"
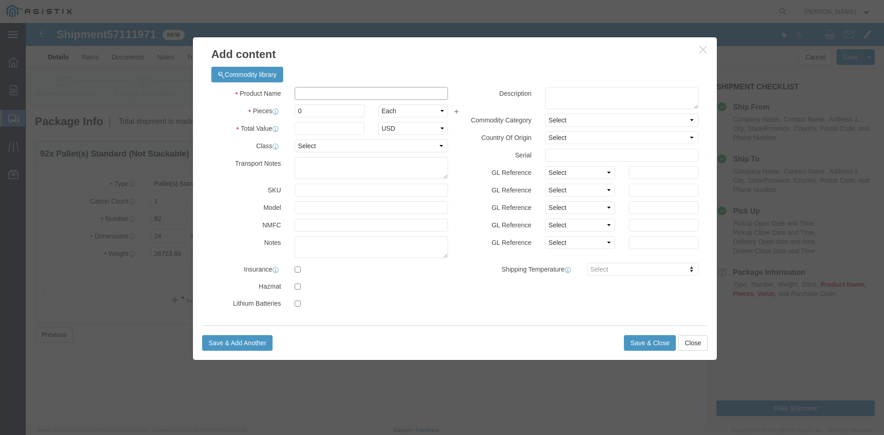
click input "text"
drag, startPoint x: 330, startPoint y: 70, endPoint x: 265, endPoint y: 70, distance: 64.4
click div "Overhead Transformer"
type input "Overhead Transformer"
drag, startPoint x: 278, startPoint y: 85, endPoint x: 265, endPoint y: 85, distance: 12.9
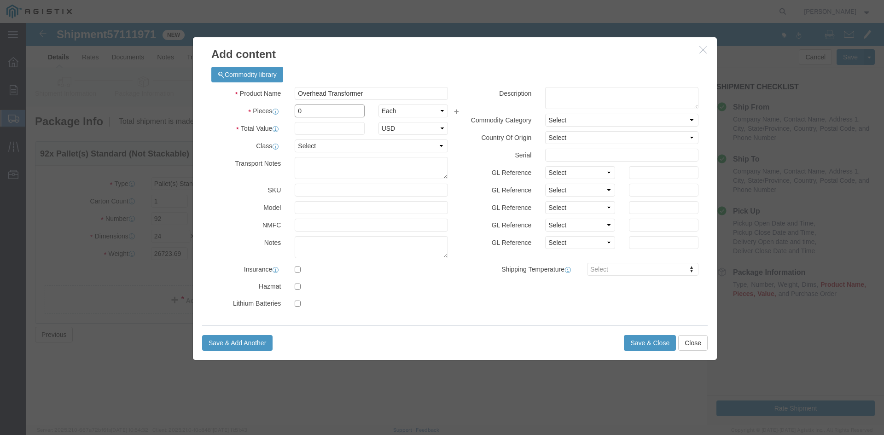
click div "0"
type input "92"
click input "text"
type input "1"
click select "Select 50 55 60 65 70 85 92.5 100 125 175 250 300 400"
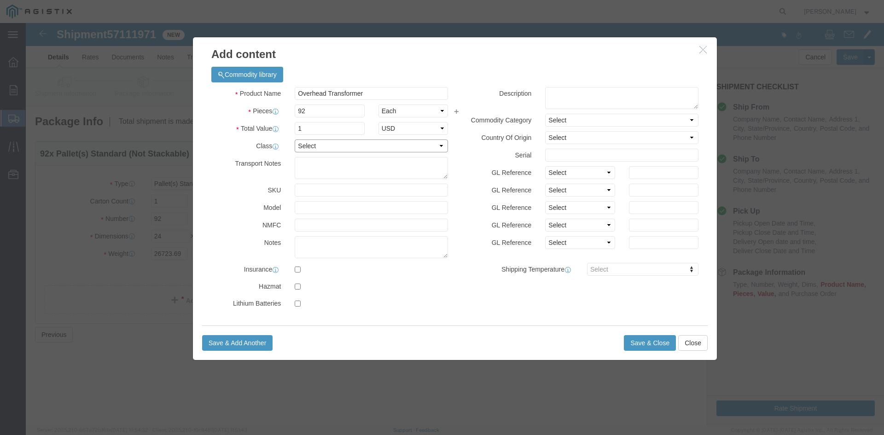
select select "55"
click select "Select 50 55 60 65 70 85 92.5 100 125 175 250 300 400"
click button "Save & Close"
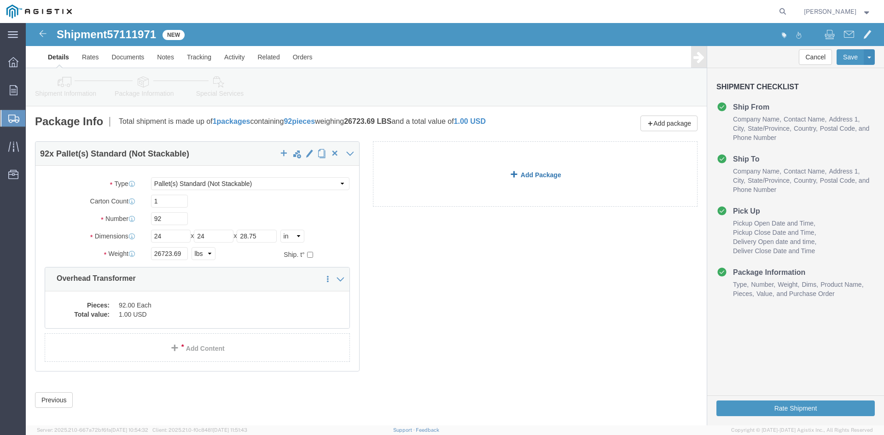
click link "Add Package"
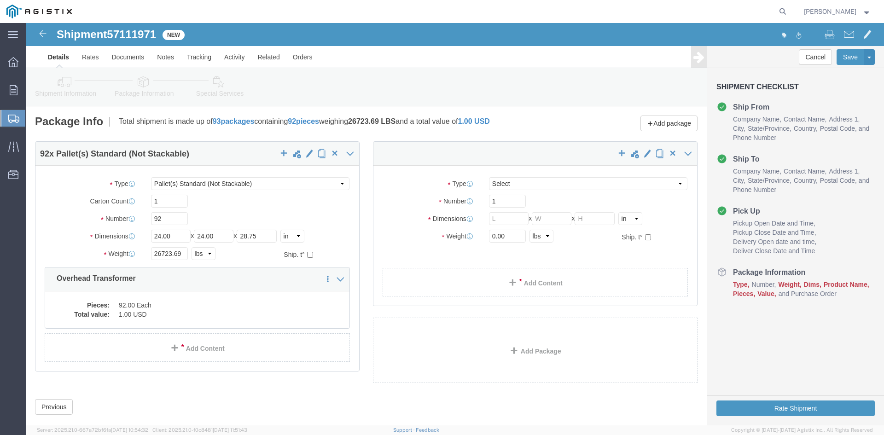
select select "PSNS"
select select "CBOX"
click span "button"
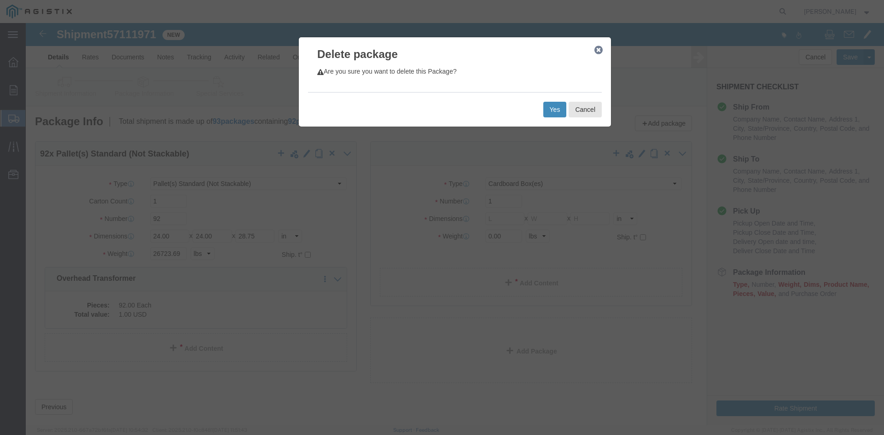
click button "Yes"
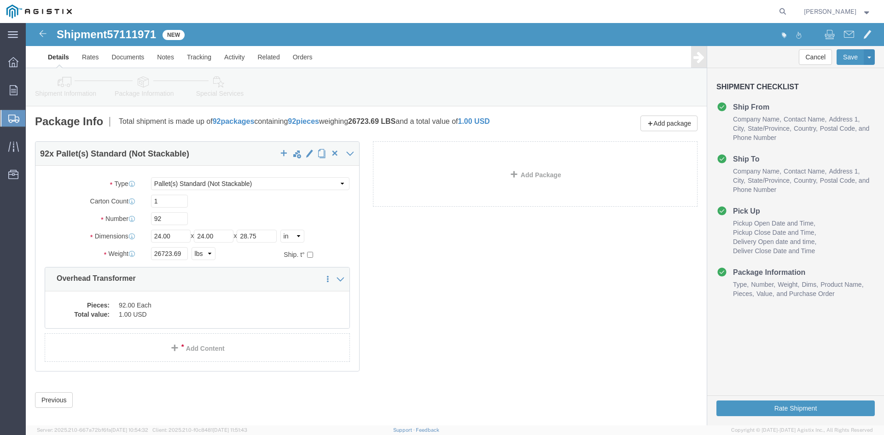
select select "PSNS"
click icon
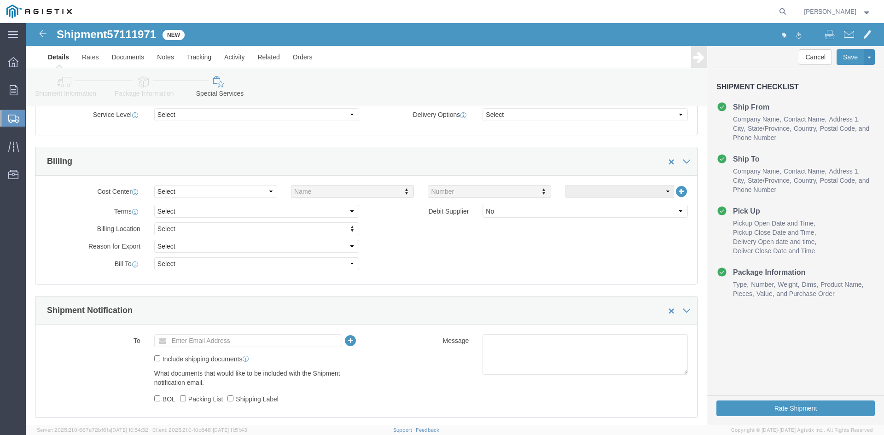
scroll to position [502, 0]
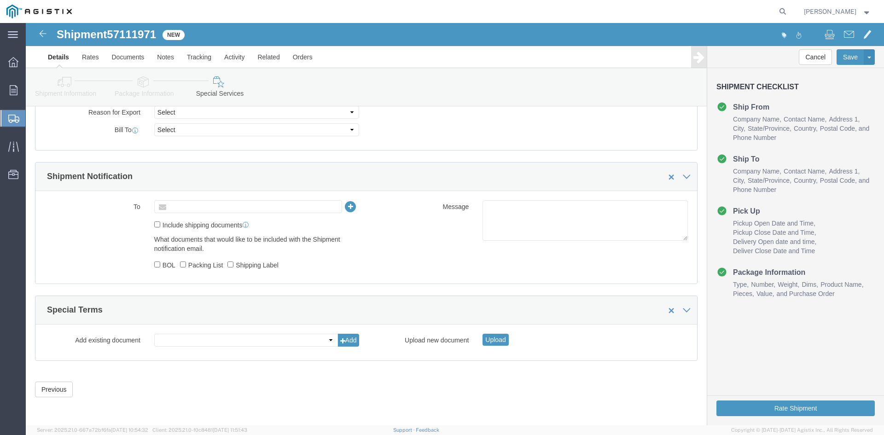
click input "text"
type input "tristang@ats-inc.com"
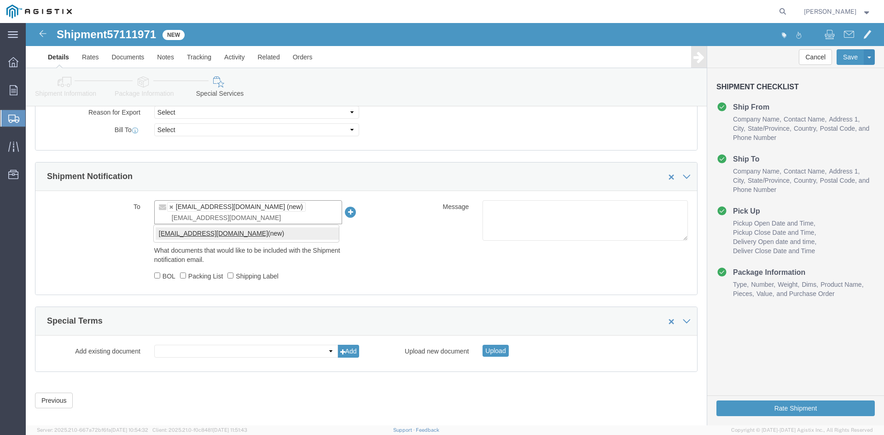
type input "[EMAIL_ADDRESS][DOMAIN_NAME]"
type input "tristang@ats-inc.com,customer.service@powerpartners-usa.com"
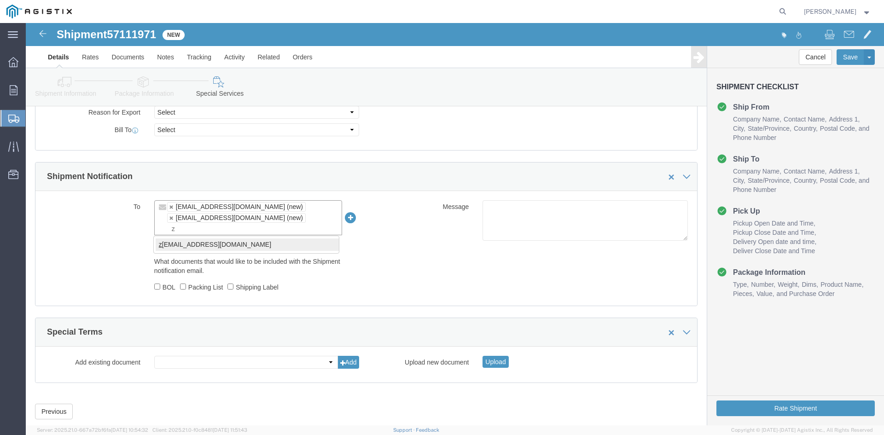
type input "z"
type input "tristang@ats-inc.com,customer.service@powerpartners-usa.com,zachmo@ats-inc.com"
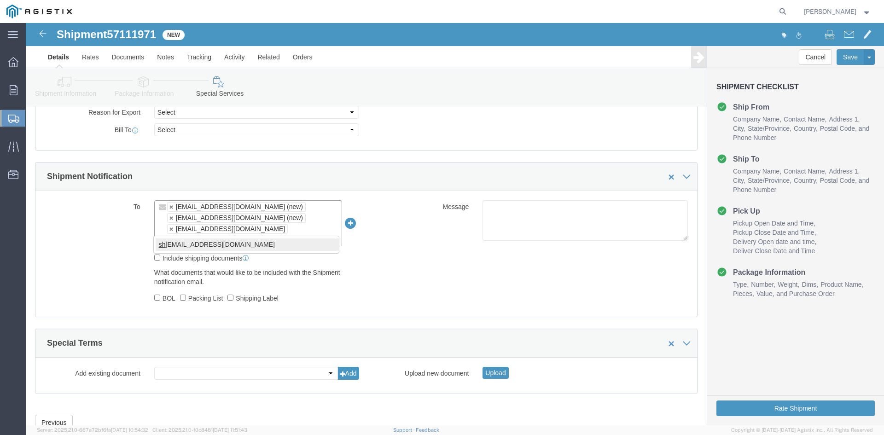
type input "sh"
type input "tristang@ats-inc.com,customer.service@powerpartners-usa.com,zachmo@ats-inc.com,…"
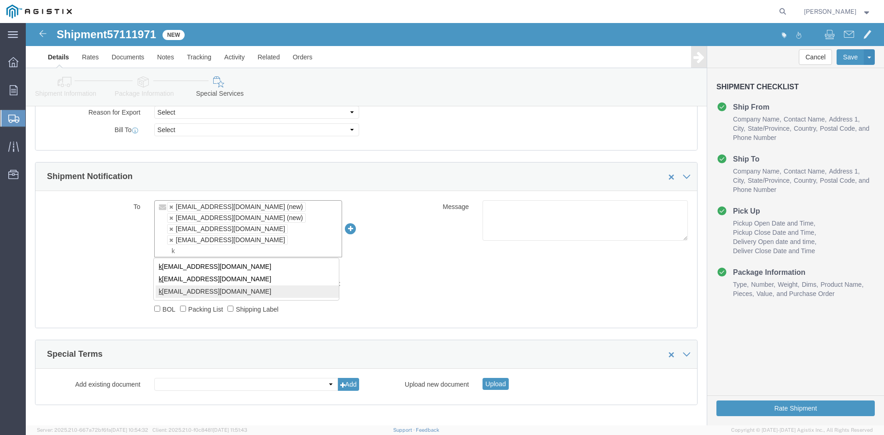
type input "k"
type input "tristang@ats-inc.com,customer.service@powerpartners-usa.com,zachmo@ats-inc.com,…"
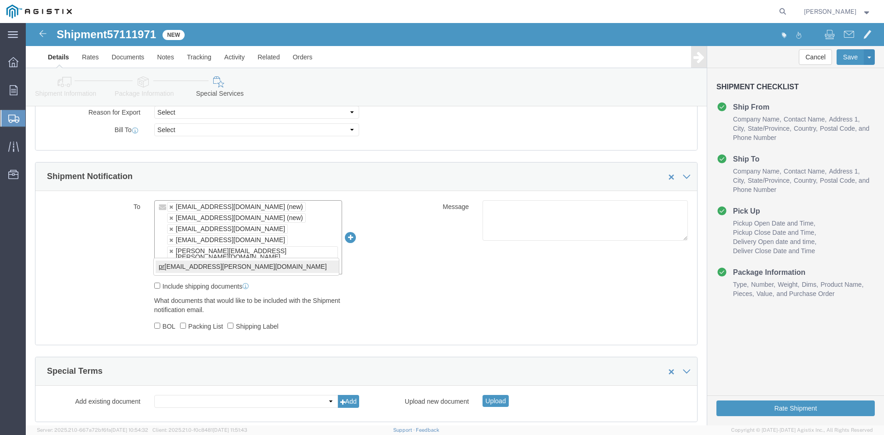
type input "pr"
type input "tristang@ats-inc.com,customer.service@powerpartners-usa.com,zachmo@ats-inc.com,…"
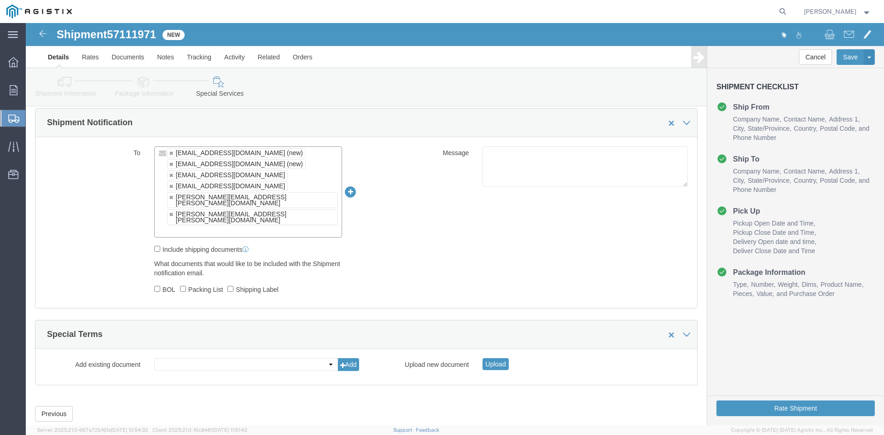
scroll to position [557, 0]
click button "Rate Shipment"
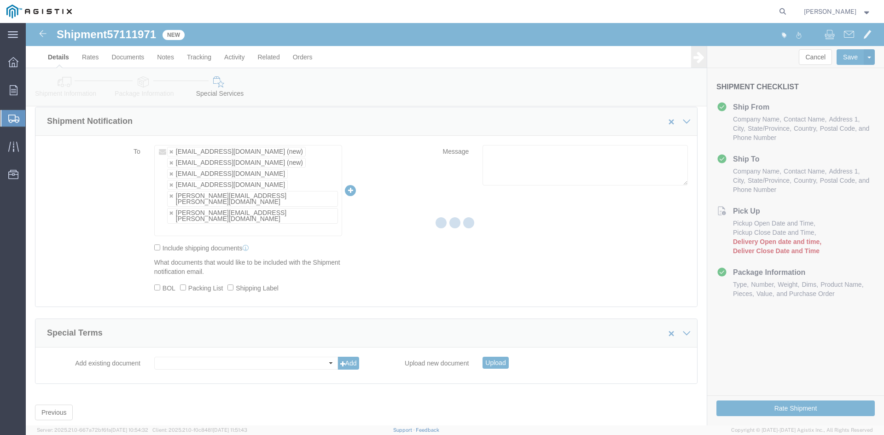
scroll to position [0, 0]
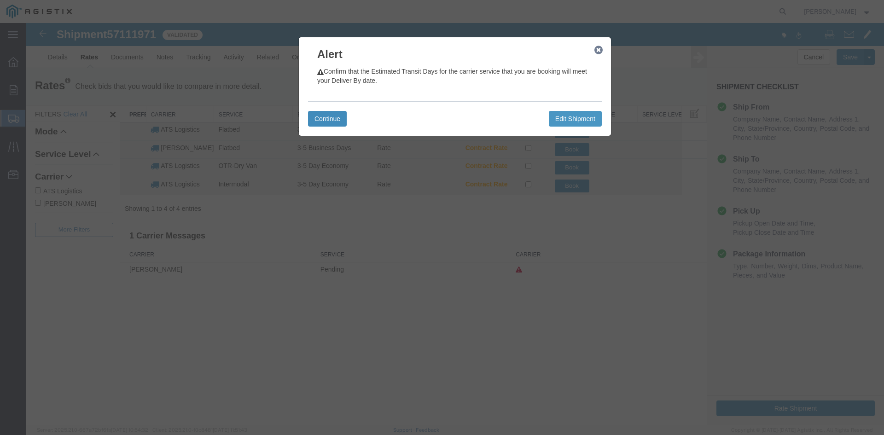
click at [330, 117] on button "Continue" at bounding box center [327, 119] width 39 height 16
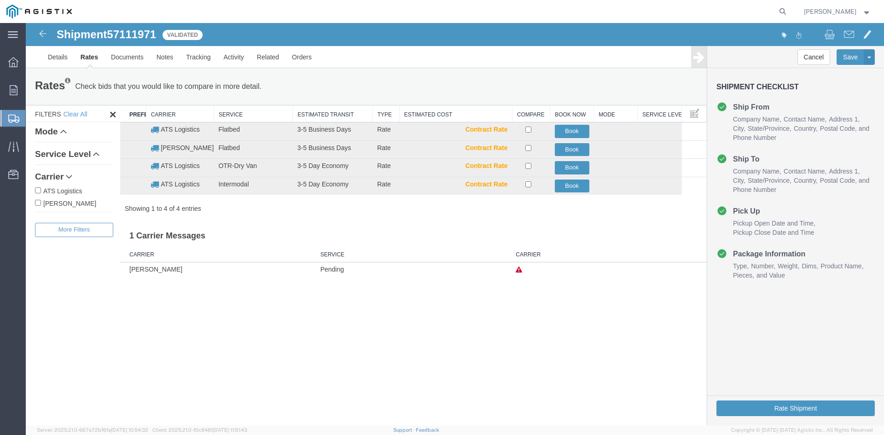
click at [37, 190] on input "ATS Logistics" at bounding box center [38, 190] width 6 height 6
checkbox input "true"
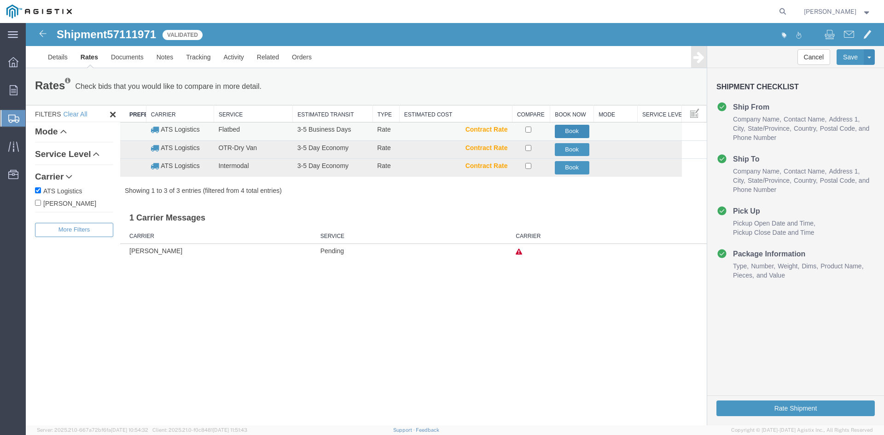
click at [574, 131] on button "Book" at bounding box center [572, 131] width 35 height 13
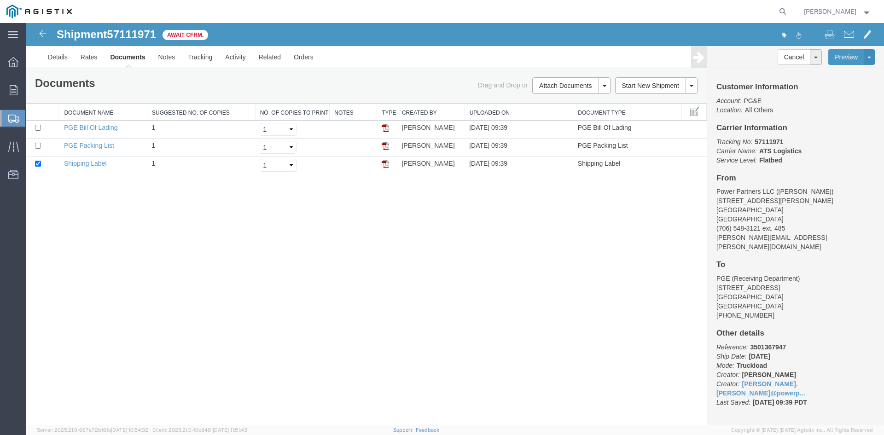
click at [0, 0] on span "Create Shipment" at bounding box center [0, 0] width 0 height 0
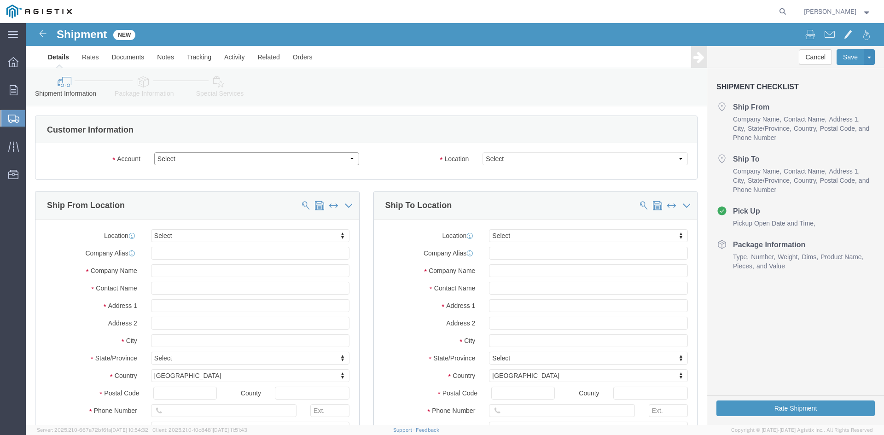
click select "Select PG&E Power Partners"
select select "9596"
click select "Select PG&E Power Partners"
select select "PURCHORD"
select select
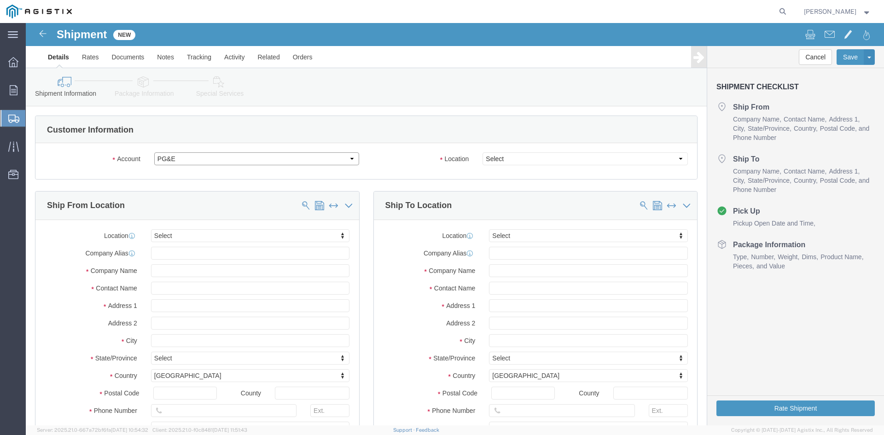
select select
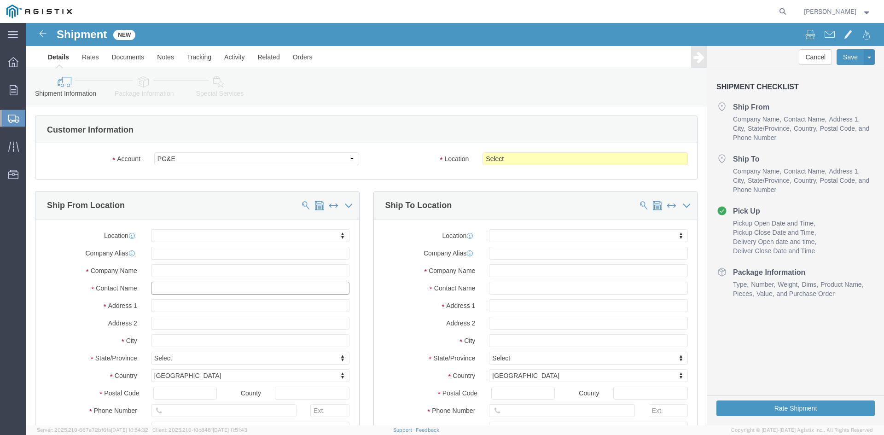
click input "text"
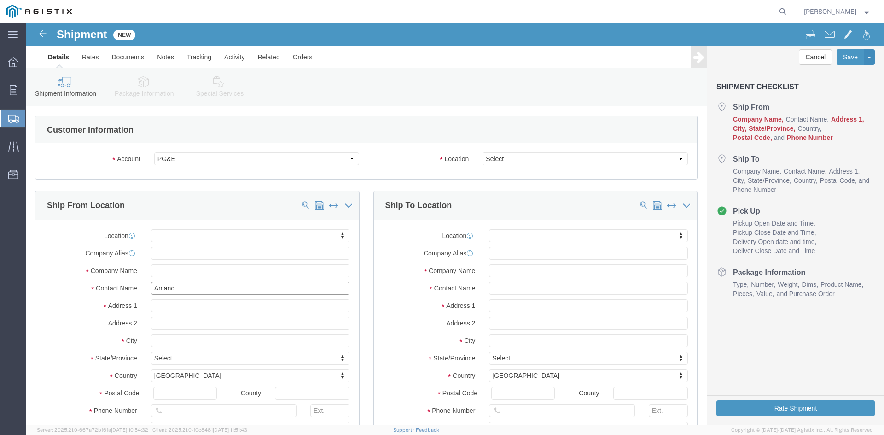
type input "Amanda"
click p "- Power Partners LLC - ([PERSON_NAME]) [STREET_ADDRESS][PERSON_NAME]"
select select
type input "[STREET_ADDRESS][PERSON_NAME]"
type input "30607"
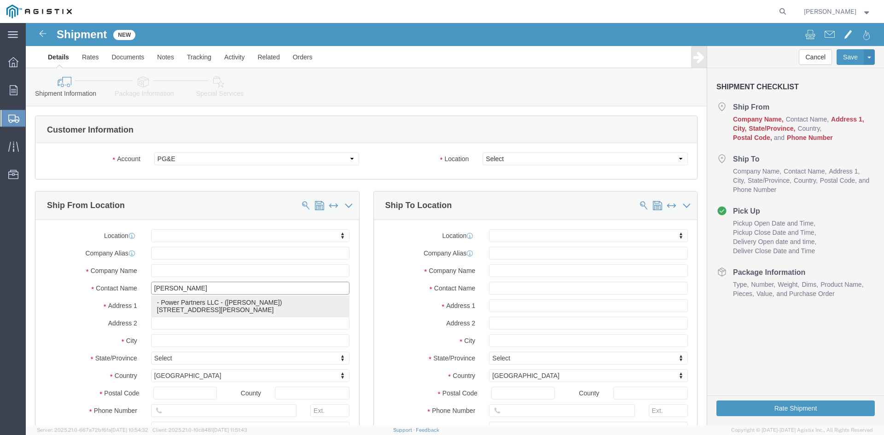
type input "[PHONE_NUMBER]"
type input "485"
type input "[PERSON_NAME][EMAIL_ADDRESS][PERSON_NAME][DOMAIN_NAME]"
checkbox input "true"
type input "Power Partners LLC"
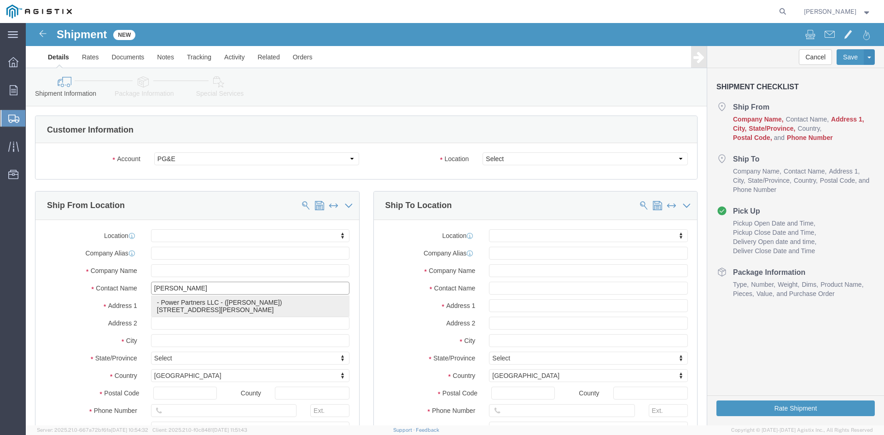
type input "[PERSON_NAME]"
type input "[GEOGRAPHIC_DATA]"
select select "GA"
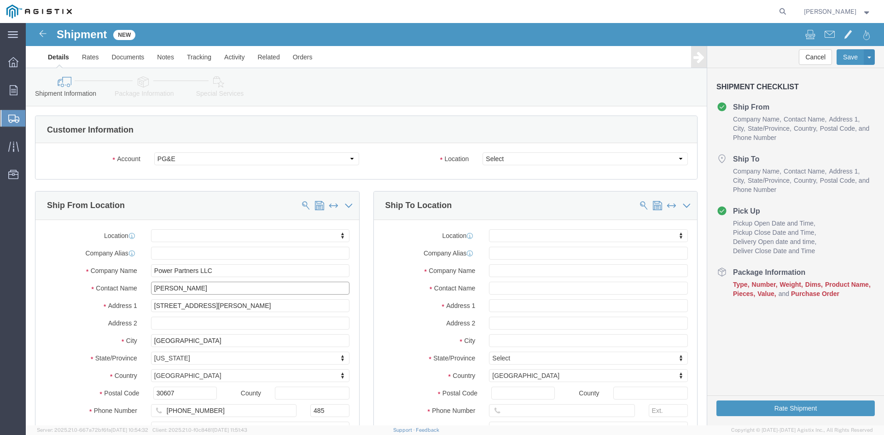
type input "[PERSON_NAME]"
click select "Select All Others [GEOGRAPHIC_DATA] [GEOGRAPHIC_DATA] [GEOGRAPHIC_DATA] [GEOGRA…"
select select "23082"
click select "Select All Others [GEOGRAPHIC_DATA] [GEOGRAPHIC_DATA] [GEOGRAPHIC_DATA] [GEOGRA…"
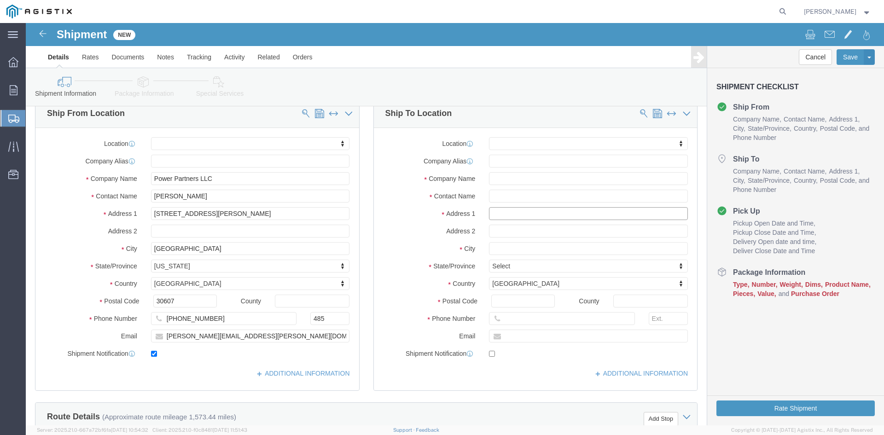
click input "text"
type input "Receiving"
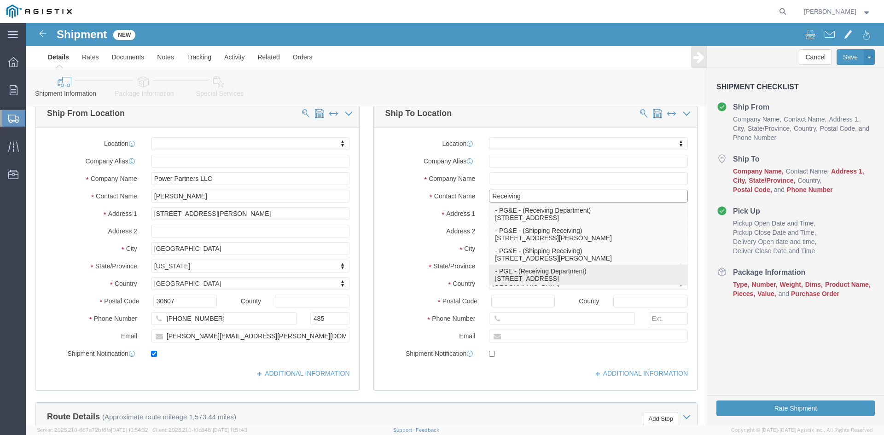
click p "- PGE - (Receiving Department) 4101 S Airport way, Stockton, CA, 95206, US"
select select
type input "4101 S Airport way"
type input "95206"
type input "510-673-9470"
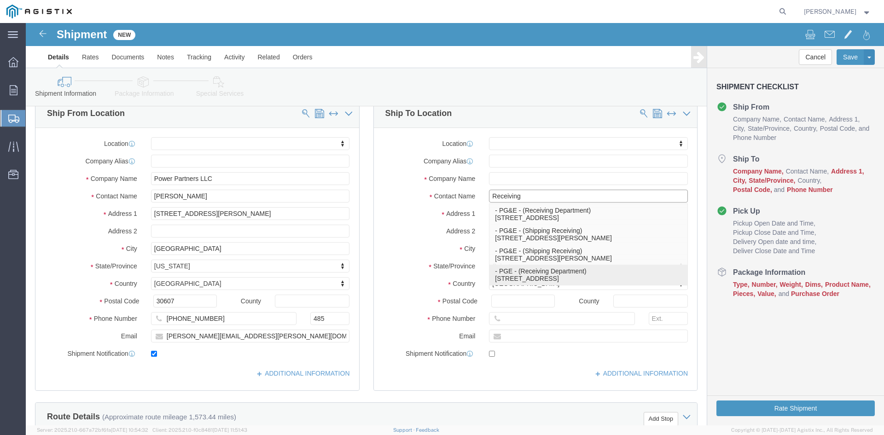
type input "PGE"
type input "Receiving Department"
type input "Stockton"
select select "CA"
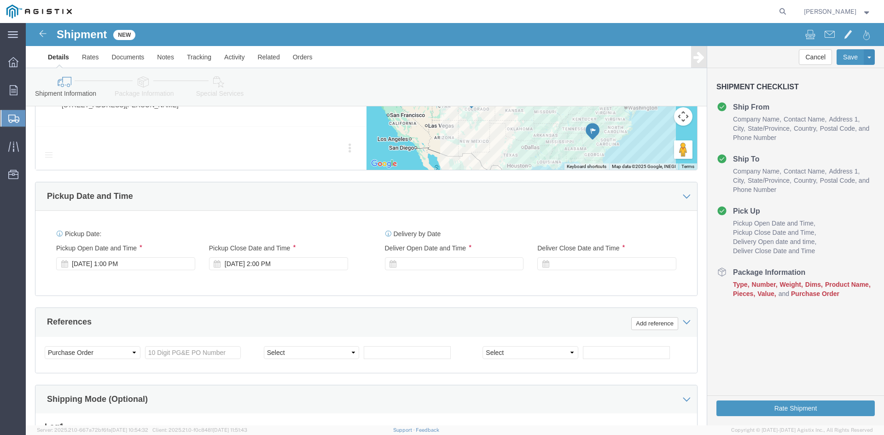
scroll to position [552, 0]
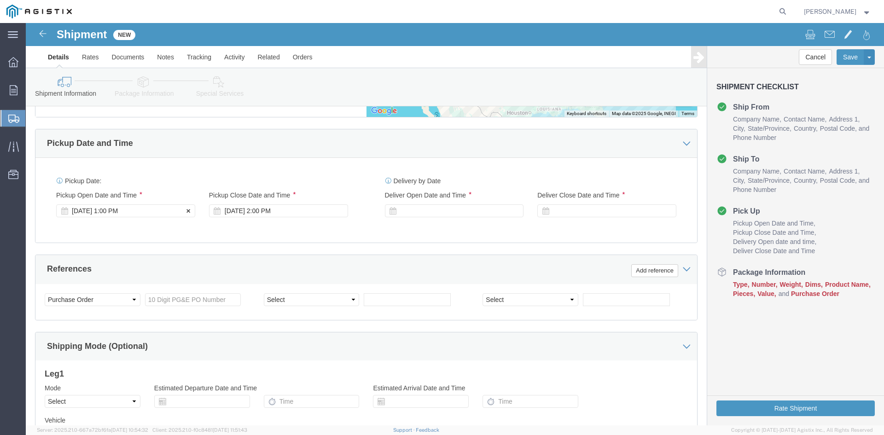
type input "Receiving Department"
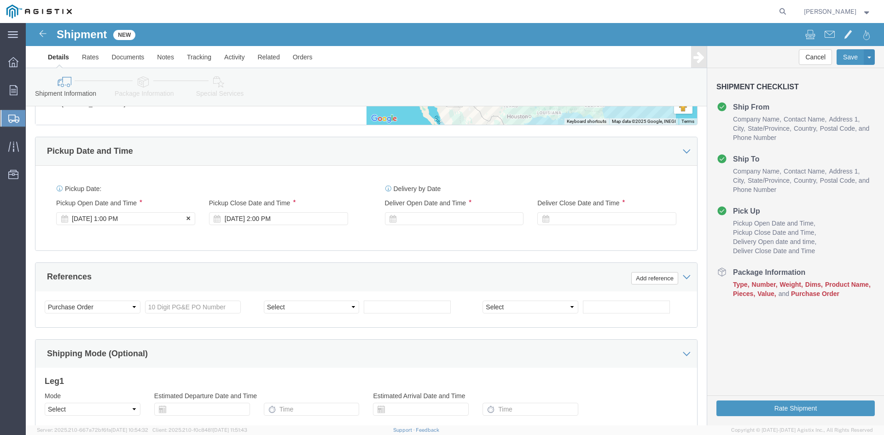
click div "Pickup Start Date Pickup Start Time Pickup Open Date and Time [DATE] 1:00 PM"
click div "[DATE] 1:00 PM"
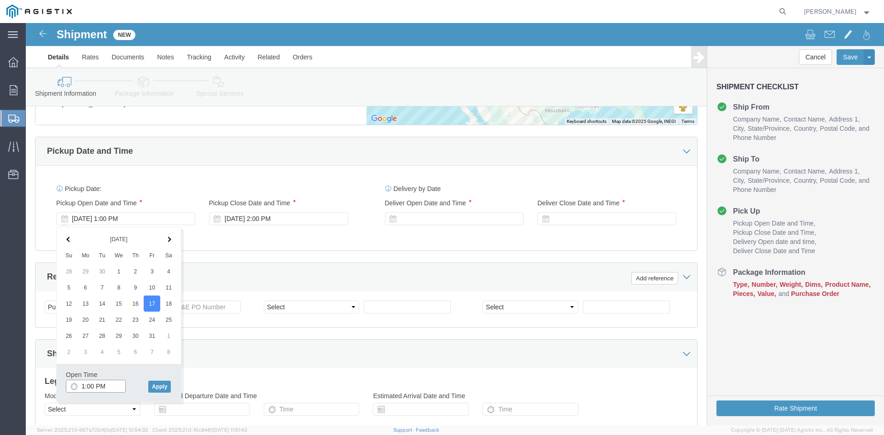
click input "1:00 PM"
click input "11:00 PM"
type input "11:00 AM"
click button "Apply"
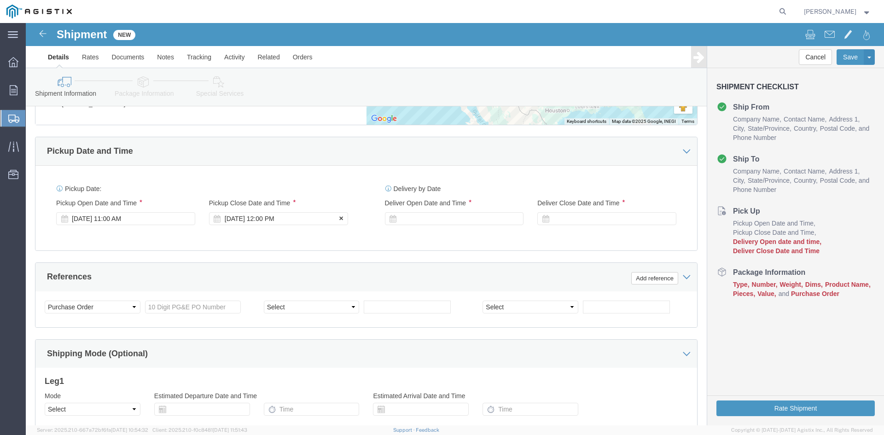
click div "Oct 17 2025 12:00 PM"
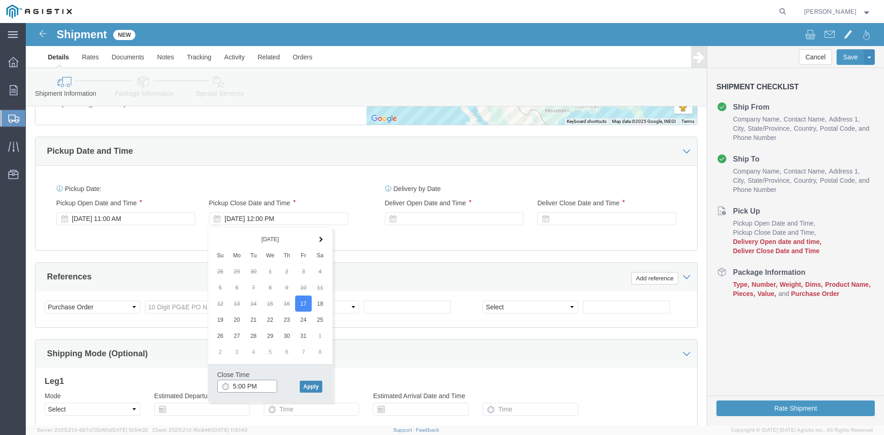
type input "5:00 PM"
click button "Apply"
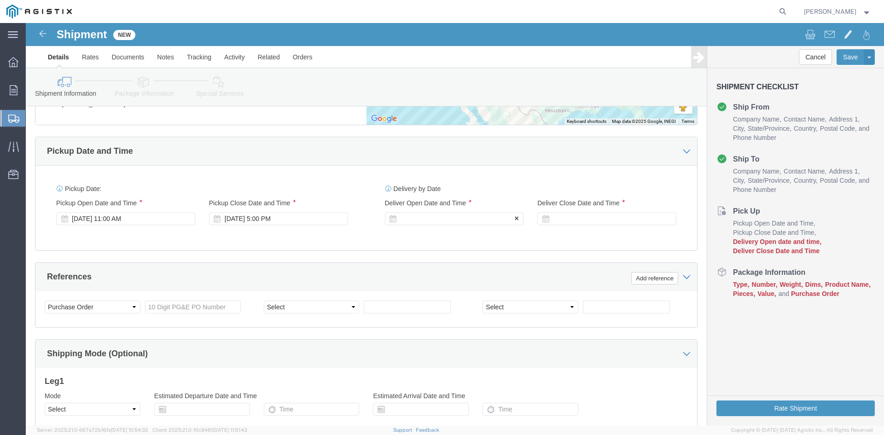
click div
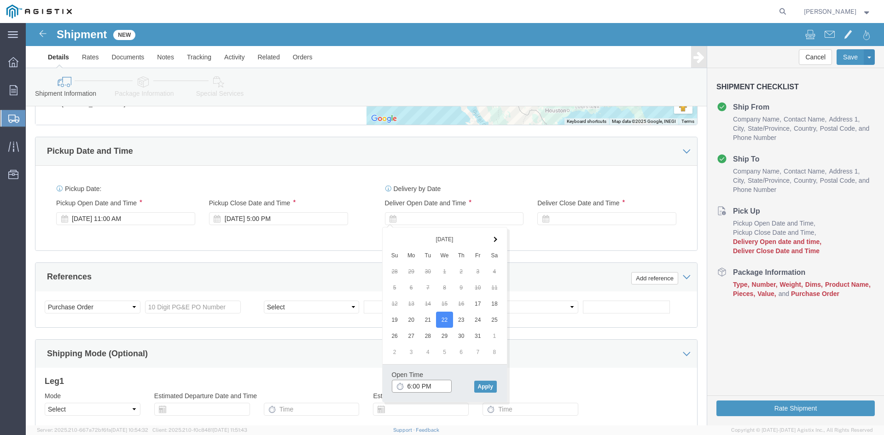
click input "6:00 PM"
click input "7:00 PM"
click input "7:30 PM"
type input "7:30 AM"
click button "Apply"
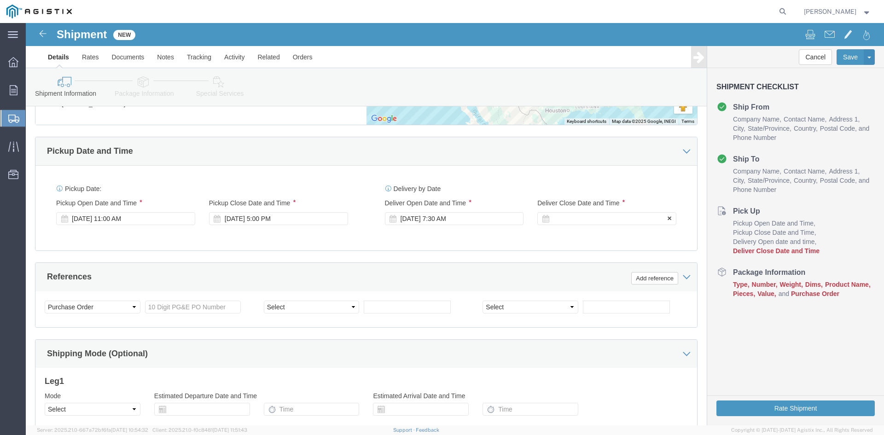
click div
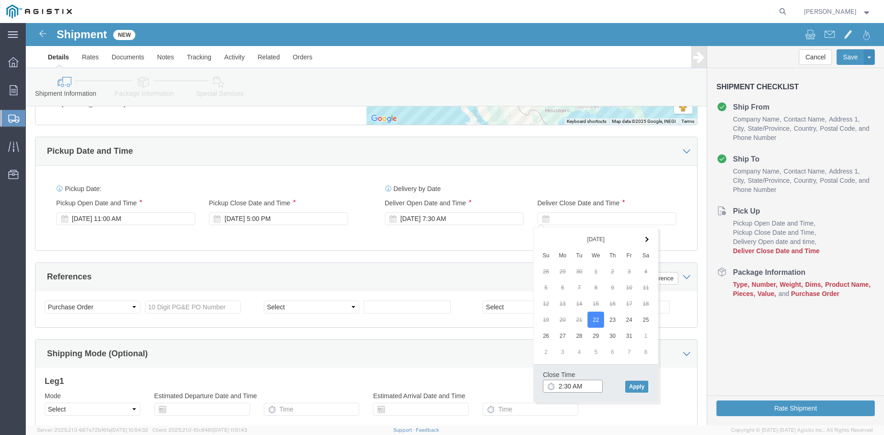
click input "2:30 AM"
click input "2:00 AM"
type input "2:00 PM"
click button "Apply"
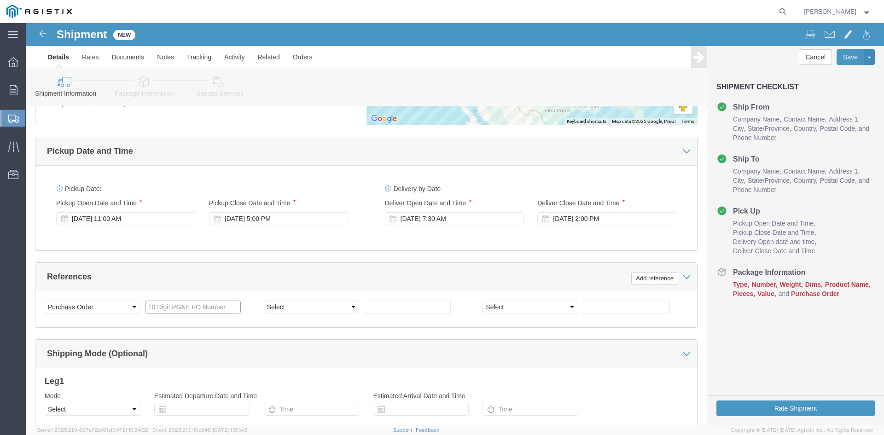
click input "text"
type input "3501410155"
click select "Select Account Type Activity ID Airline Appointment Number ASN Batch Request # …"
select select "BOL"
click select "Select Account Type Activity ID Airline Appointment Number ASN Batch Request # …"
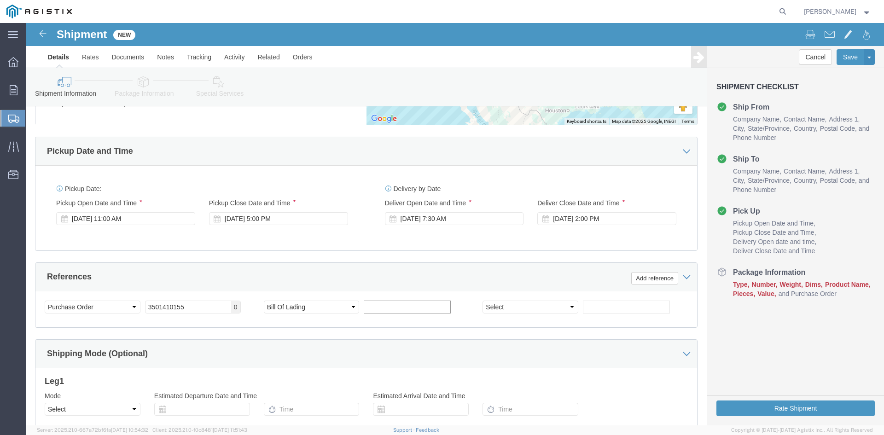
click input "text"
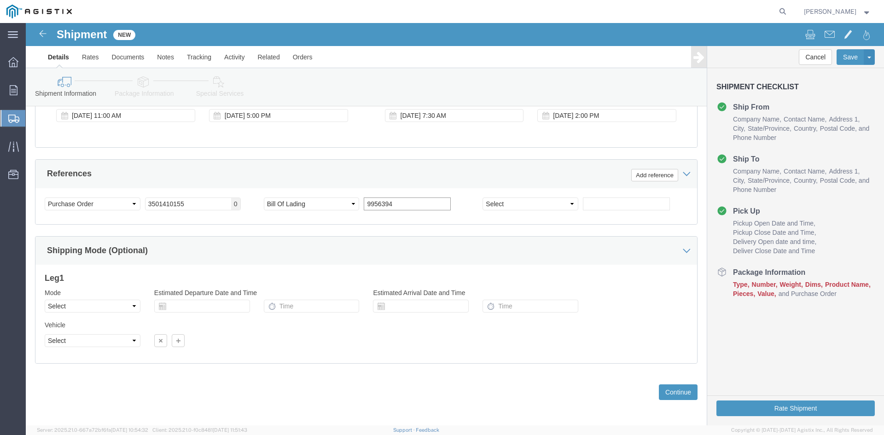
scroll to position [658, 0]
type input "9956394"
click select "Select Air Less than Truckload Multi-Leg Ocean Freight Rail Small Parcel Truckl…"
select select "TL"
click select "Select Air Less than Truckload Multi-Leg Ocean Freight Rail Small Parcel Truckl…"
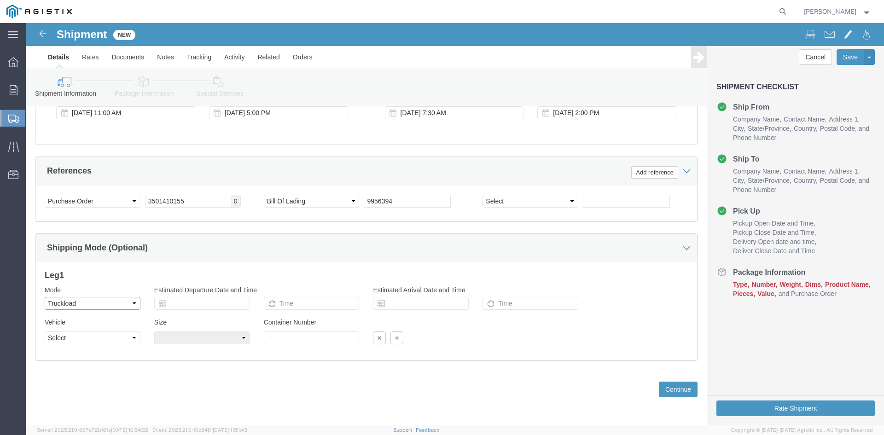
select select
click select "Select 1-Ton (PSS) 10 Wheel 10 Yard Dump Truck 20 Yard Dump Truck Bobtail Botto…"
select select "FLBD"
click select "Select 1-Ton (PSS) 10 Wheel 10 Yard Dump Truck 20 Yard Dump Truck Bobtail Botto…"
click button "Continue"
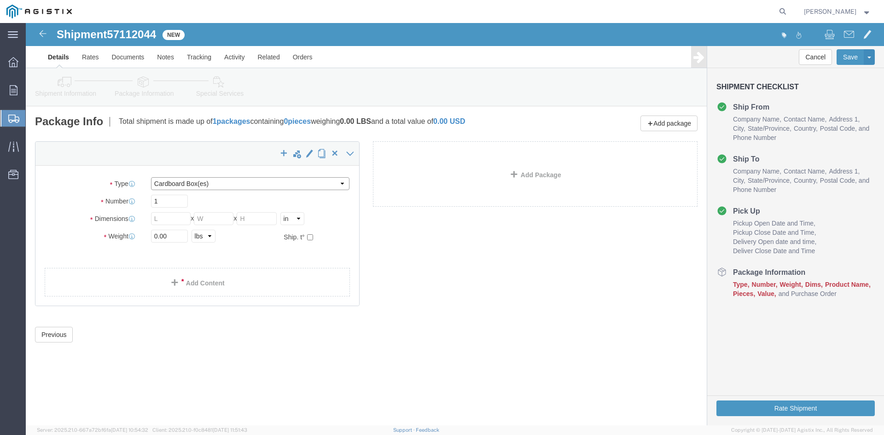
click select "Select Bulk Bundle(s) Cardboard Box(es) Carton(s) Crate(s) Drum(s) (Fiberboard)…"
select select "PSNS"
click select "Select Bulk Bundle(s) Cardboard Box(es) Carton(s) Crate(s) Drum(s) (Fiberboard)…"
drag, startPoint x: 131, startPoint y: 176, endPoint x: 136, endPoint y: 177, distance: 4.7
click input "text"
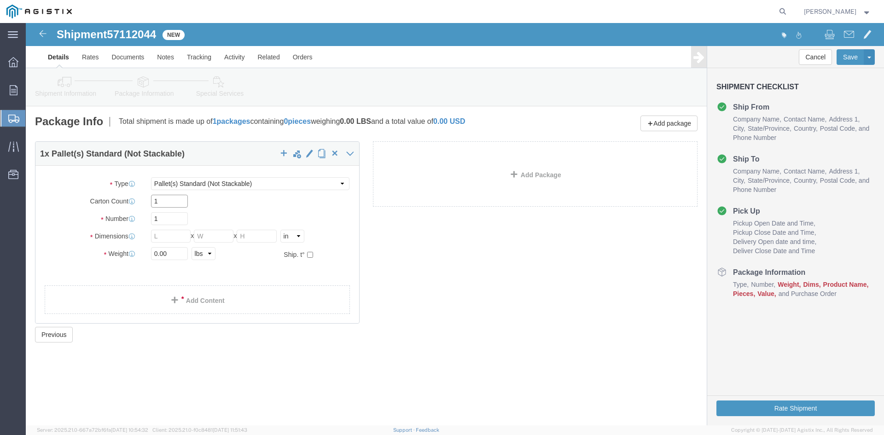
type input "1"
drag, startPoint x: 138, startPoint y: 192, endPoint x: 89, endPoint y: 194, distance: 48.8
click div "Number 1"
type input "73"
click input "text"
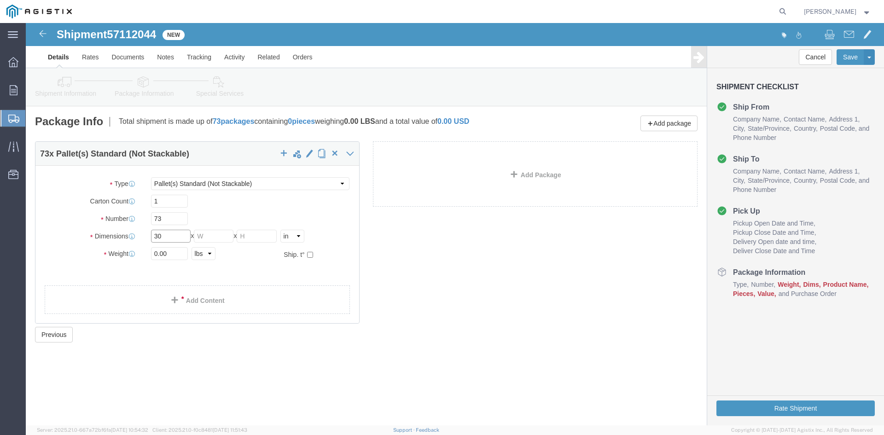
type input "30"
click input "text"
type input "30"
drag, startPoint x: 227, startPoint y: 212, endPoint x: 248, endPoint y: 211, distance: 20.7
click input "text"
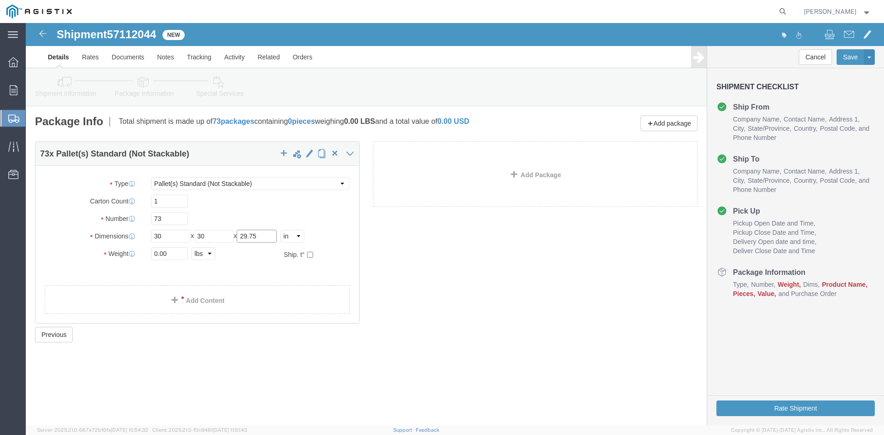
type input "29.75"
drag, startPoint x: 143, startPoint y: 229, endPoint x: 77, endPoint y: 230, distance: 65.8
click div "Weight 0.00 Select kgs lbs Ship. t°"
type input "33353.26"
click span
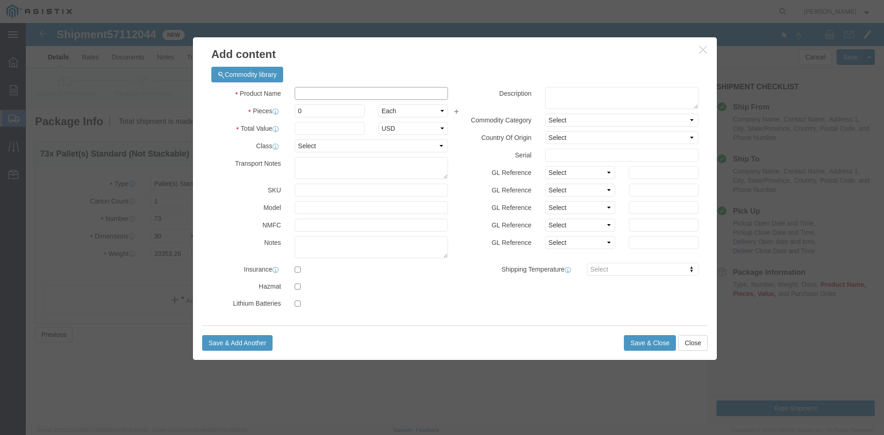
click input "text"
paste input "Overhead Transformer"
type input "Overhead Transformer"
drag, startPoint x: 278, startPoint y: 86, endPoint x: 249, endPoint y: 86, distance: 29.5
click div "Pieces 0 Select Bag Barrels 100Board Feet Bottle Box Blister Pack Carats Can Ca…"
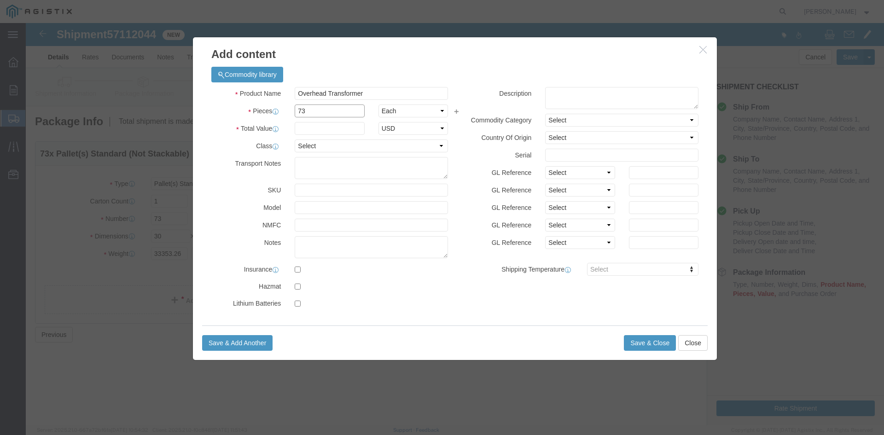
type input "73"
click input "text"
type input "1"
click select "Select 50 55 60 65 70 85 92.5 100 125 175 250 300 400"
select select "55"
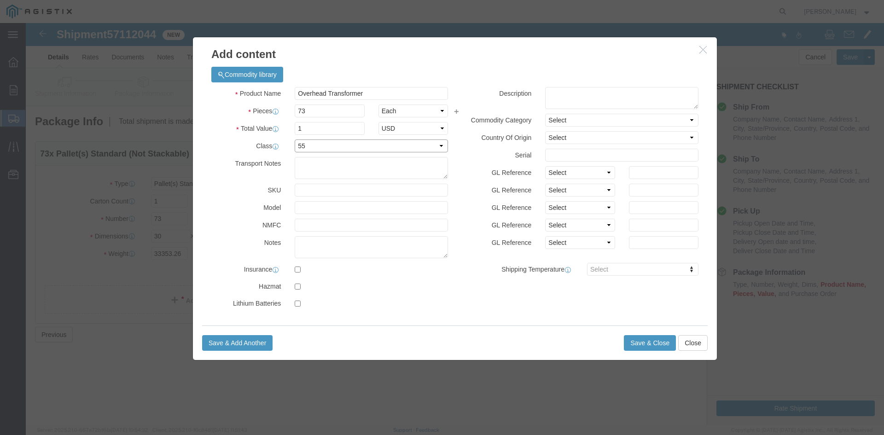
click select "Select 50 55 60 65 70 85 92.5 100 125 175 250 300 400"
click button "Save & Close"
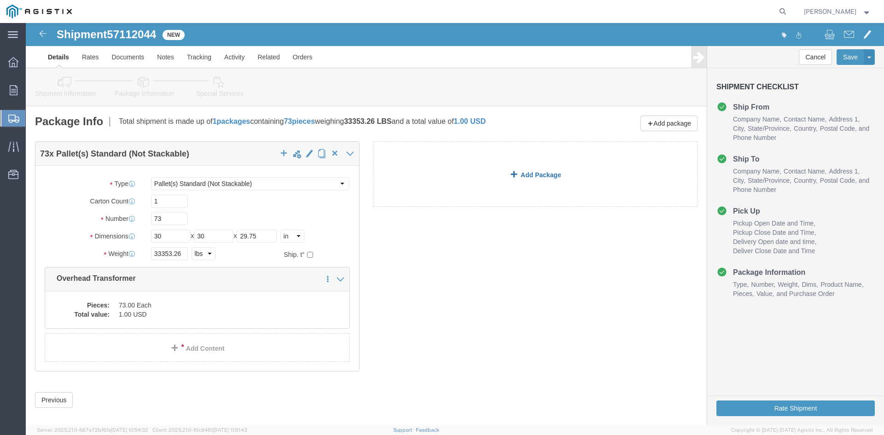
click link "Add Package"
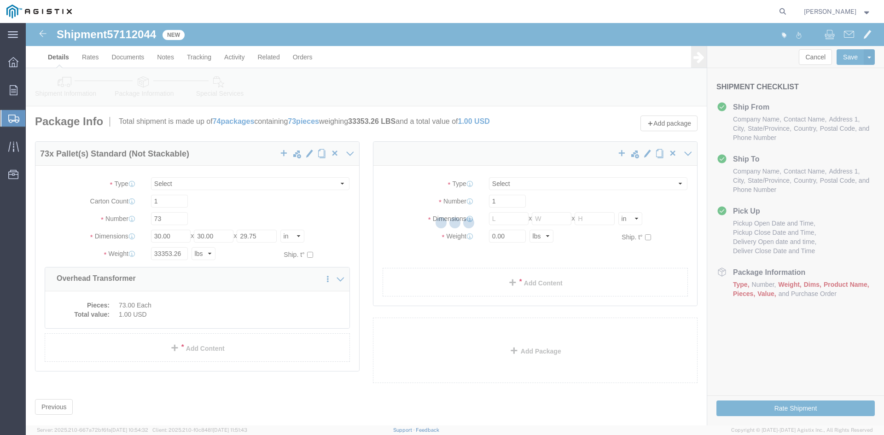
select select "PSNS"
select select "CBOX"
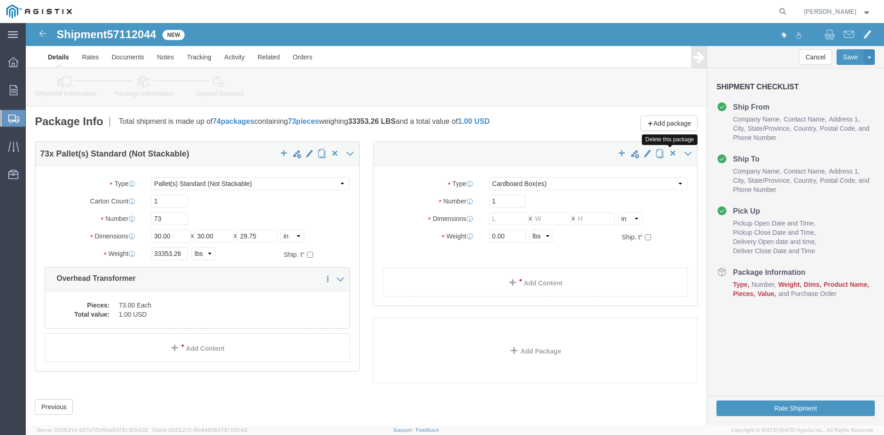
click span "button"
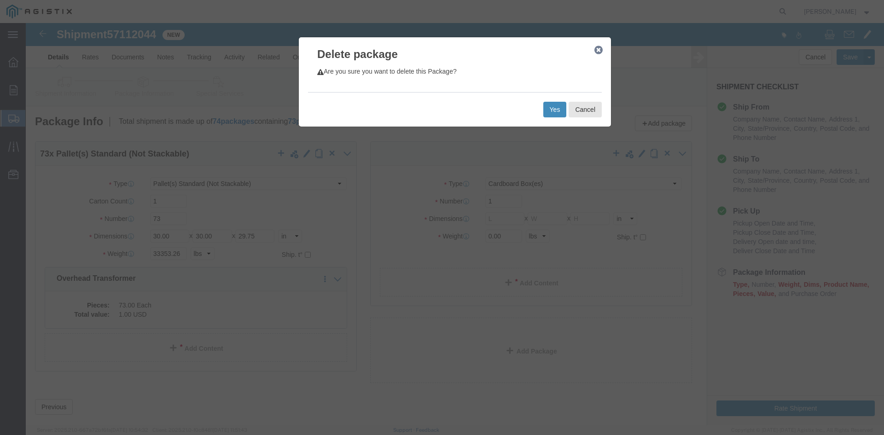
click button "Yes"
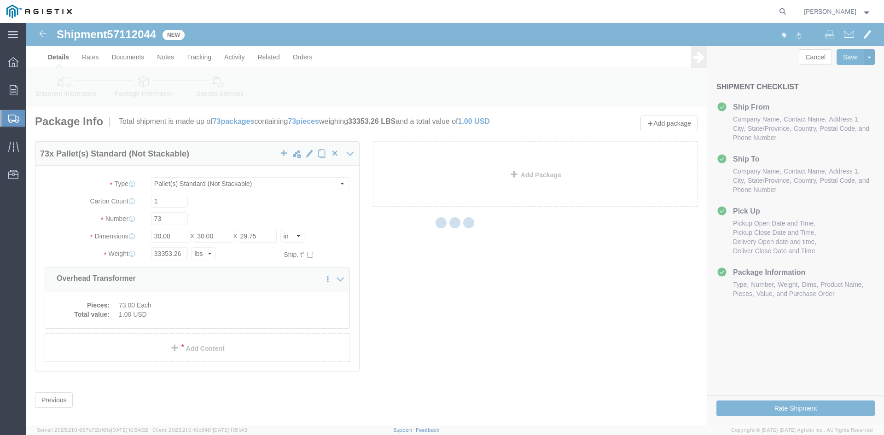
select select "PSNS"
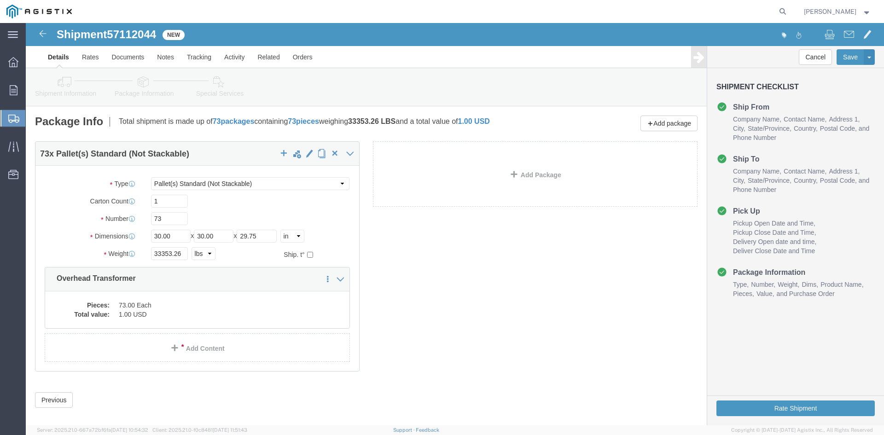
click icon
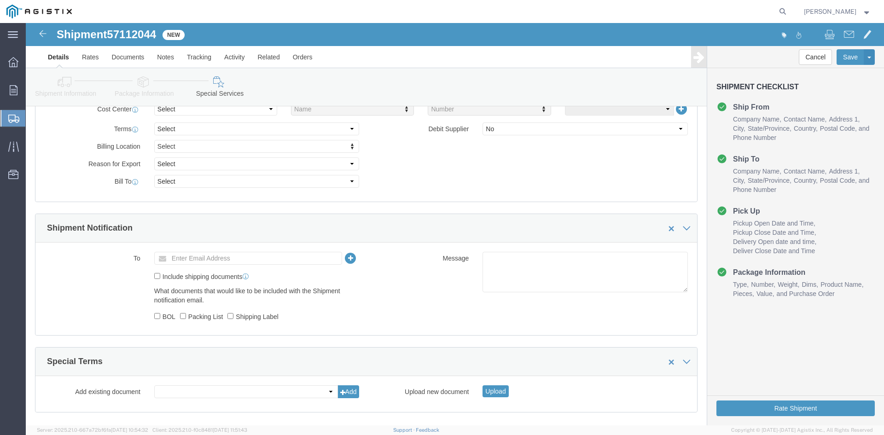
scroll to position [502, 0]
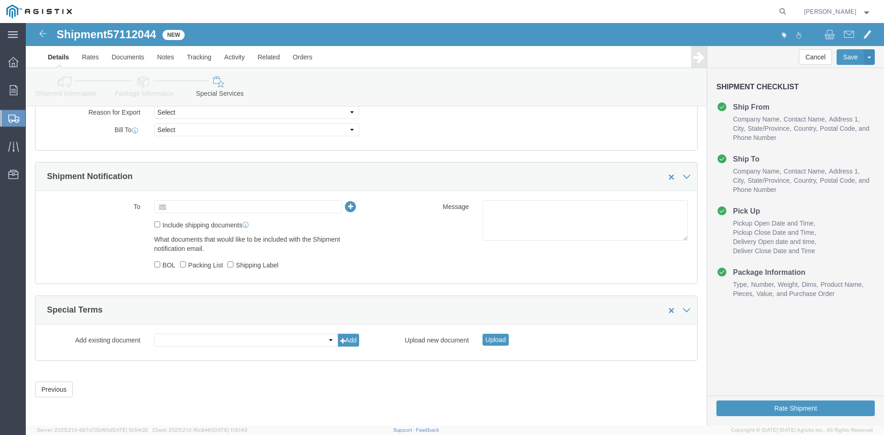
click input "text"
type input "tristang@ats-inc.com"
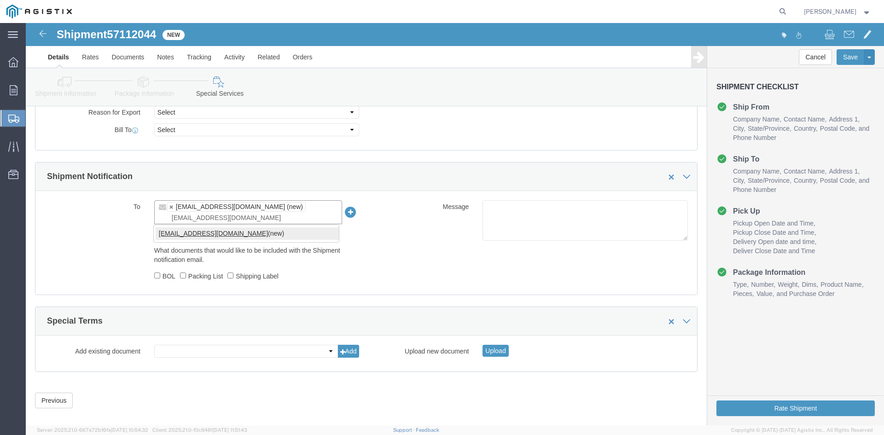
type input "[EMAIL_ADDRESS][DOMAIN_NAME]"
type input "tristang@ats-inc.com,customer.service@powerpartners-usa.com"
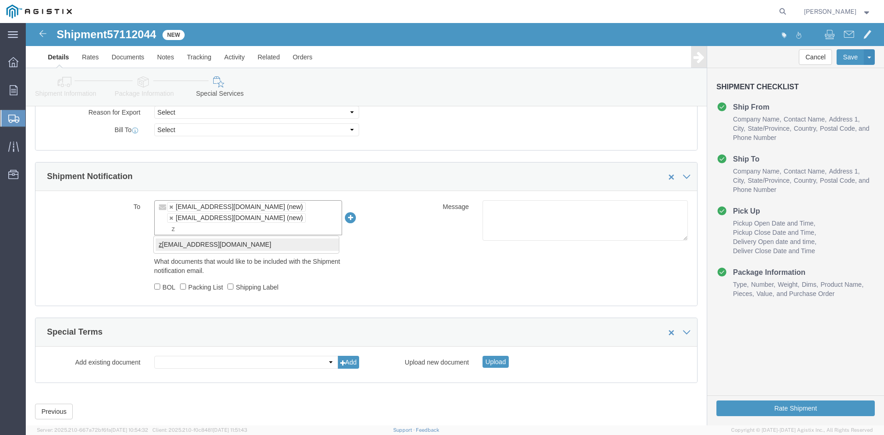
type input "z"
type input "tristang@ats-inc.com,customer.service@powerpartners-usa.com,zachmo@ats-inc.com"
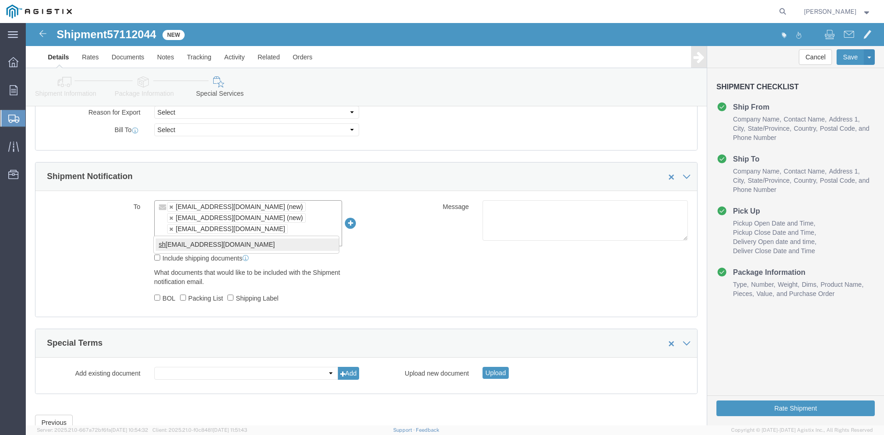
type input "sh"
type input "tristang@ats-inc.com,customer.service@powerpartners-usa.com,zachmo@ats-inc.com,…"
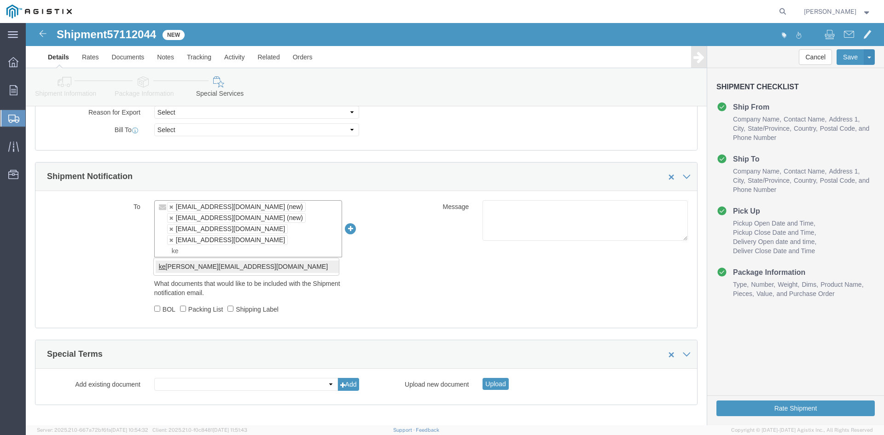
type input "ke"
type input "tristang@ats-inc.com,customer.service@powerpartners-usa.com,zachmo@ats-inc.com,…"
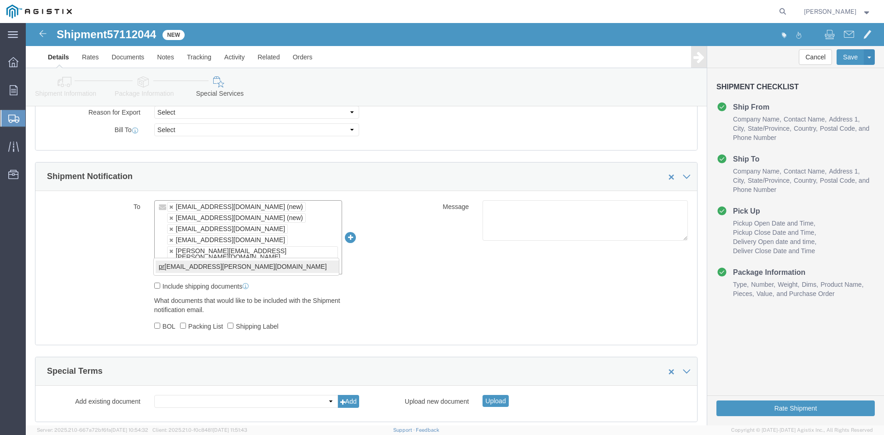
type input "pr"
type input "tristang@ats-inc.com,customer.service@powerpartners-usa.com,zachmo@ats-inc.com,…"
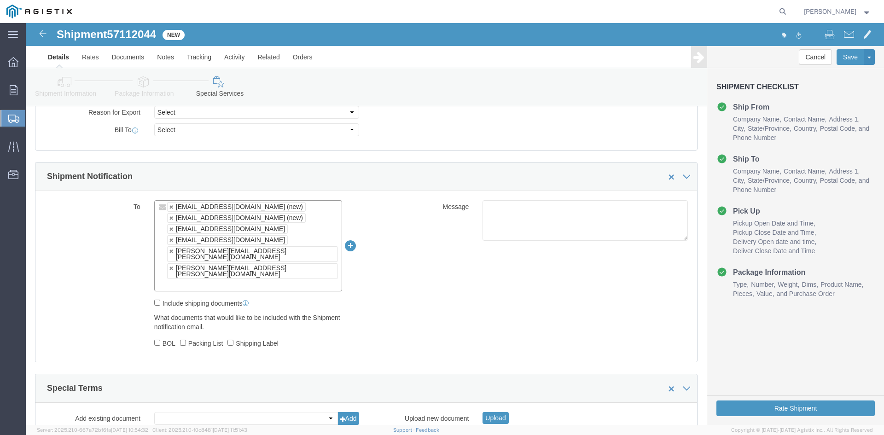
scroll to position [557, 0]
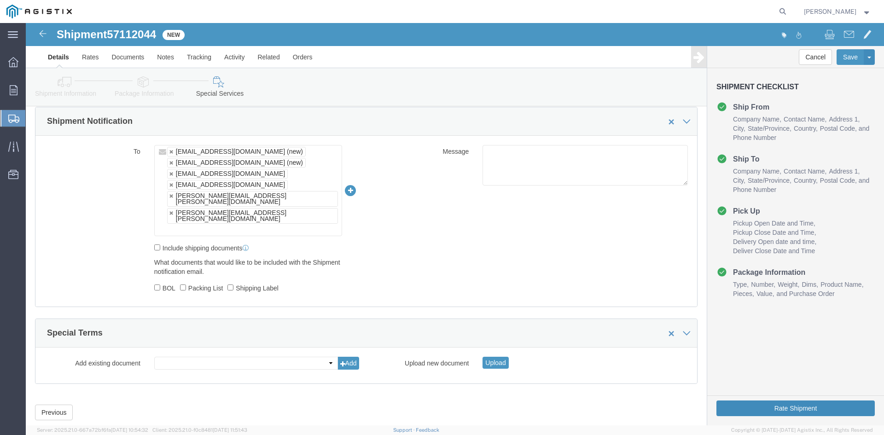
click button "Rate Shipment"
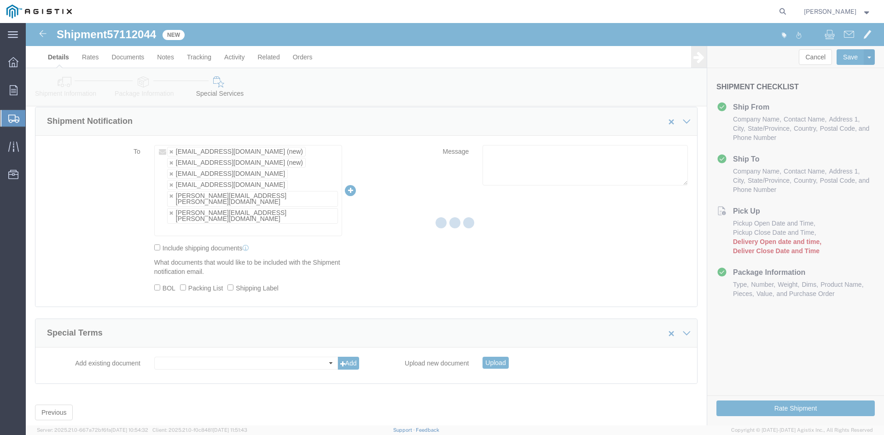
scroll to position [0, 0]
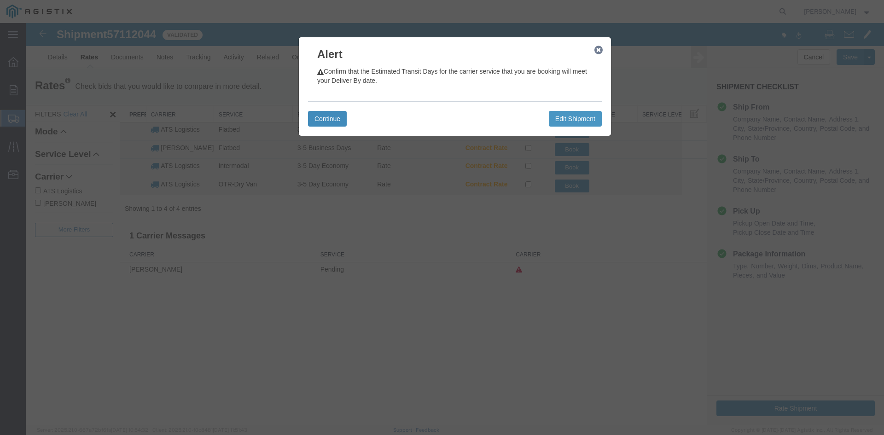
click at [328, 118] on button "Continue" at bounding box center [327, 119] width 39 height 16
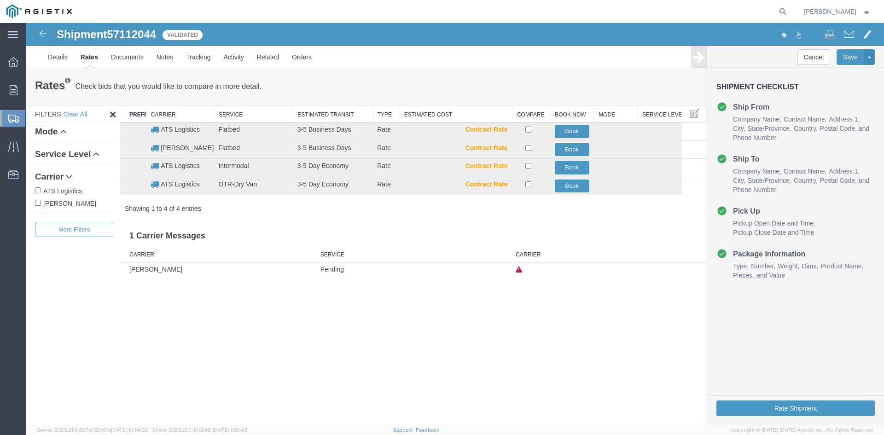
click at [36, 189] on input "ATS Logistics" at bounding box center [38, 190] width 6 height 6
checkbox input "true"
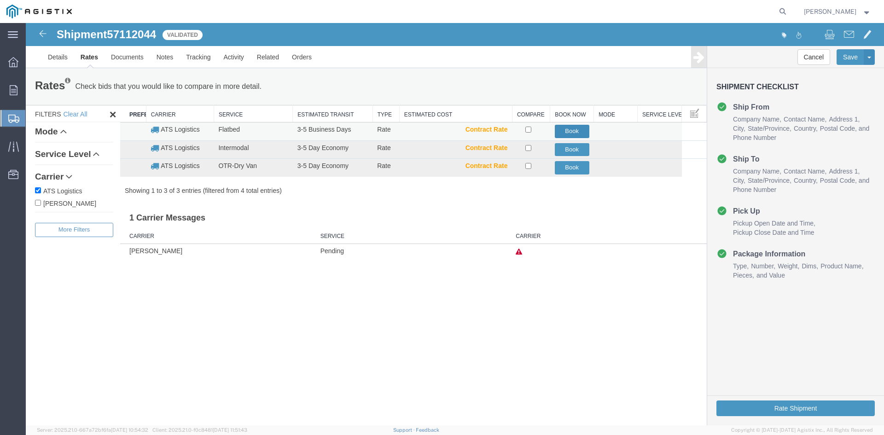
click at [567, 131] on button "Book" at bounding box center [572, 131] width 35 height 13
